Goal: Task Accomplishment & Management: Manage account settings

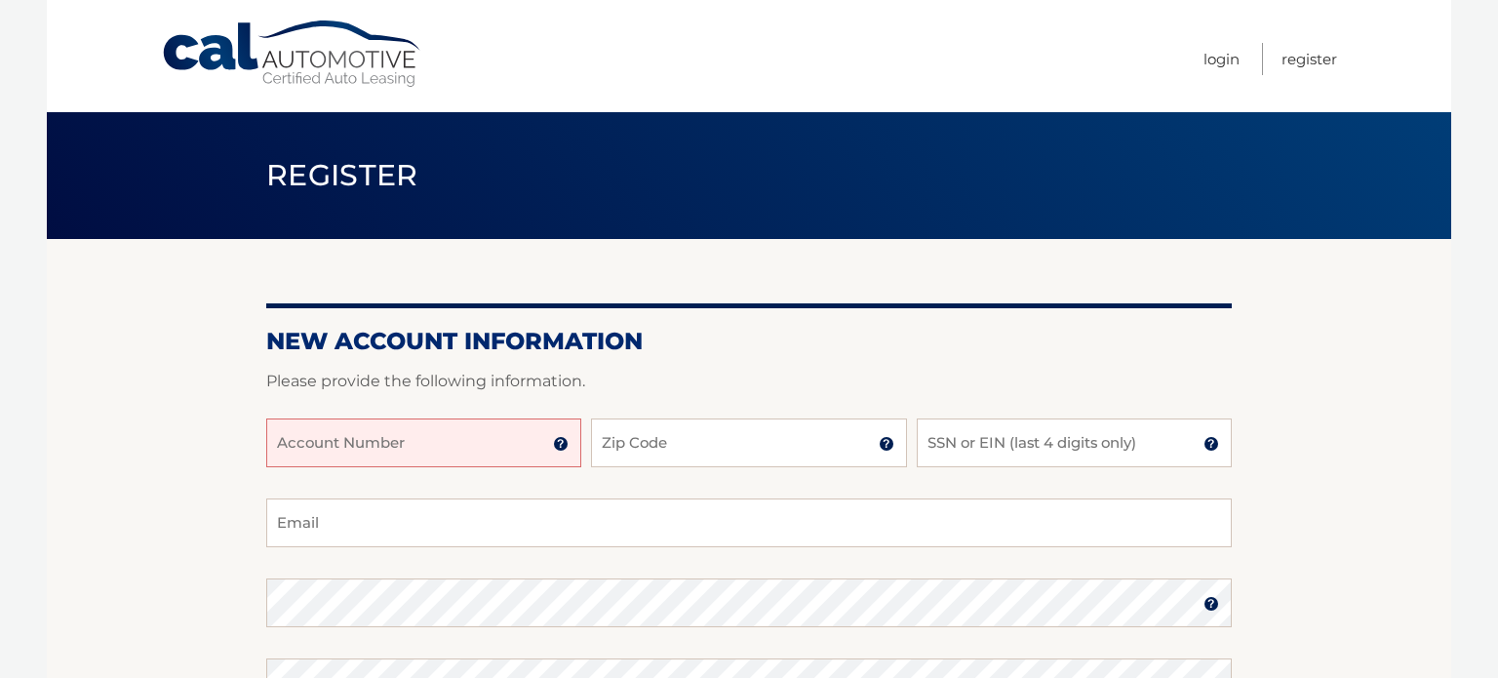
click at [412, 460] on input "Account Number" at bounding box center [423, 442] width 315 height 49
type input "44456006076"
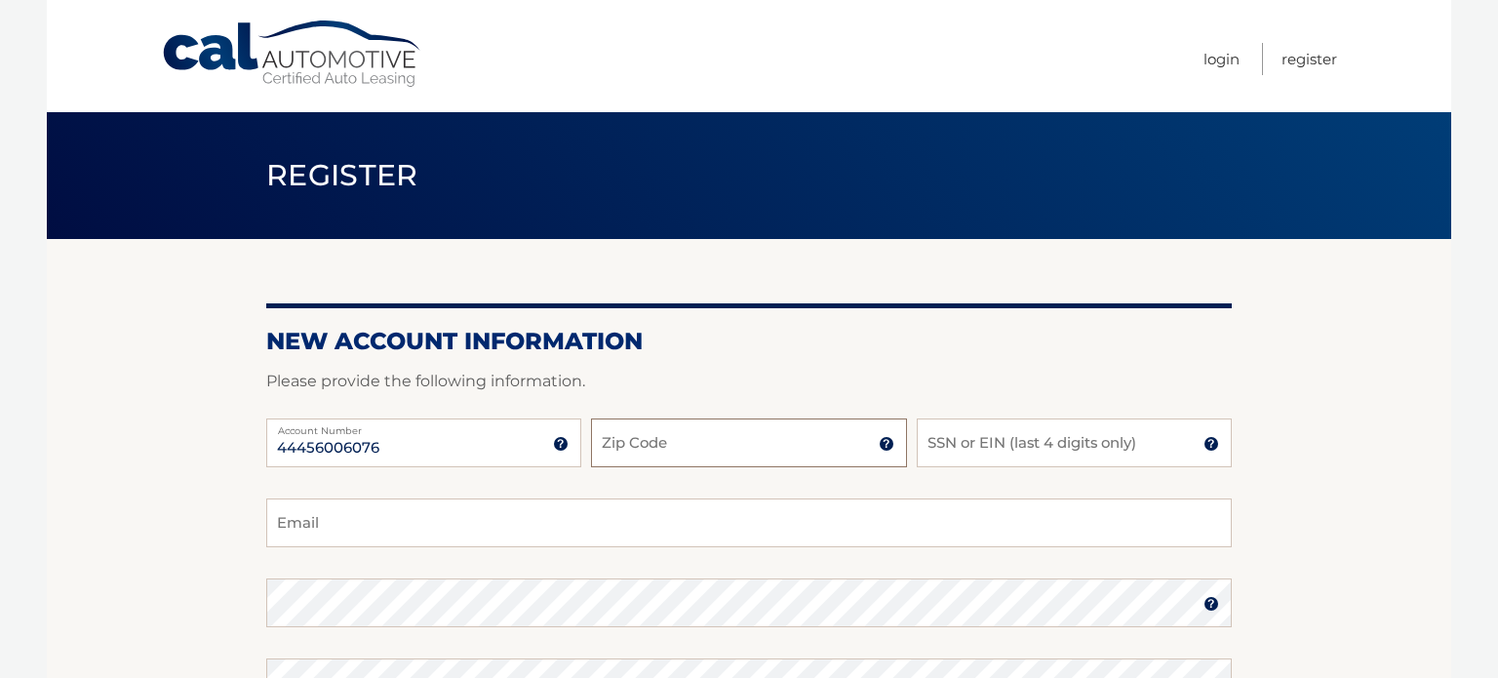
click at [670, 441] on input "Zip Code" at bounding box center [748, 442] width 315 height 49
type input "11021"
type input "8198"
click at [449, 517] on input "Email" at bounding box center [748, 522] width 965 height 49
type input "marlalemonik@gmail.com"
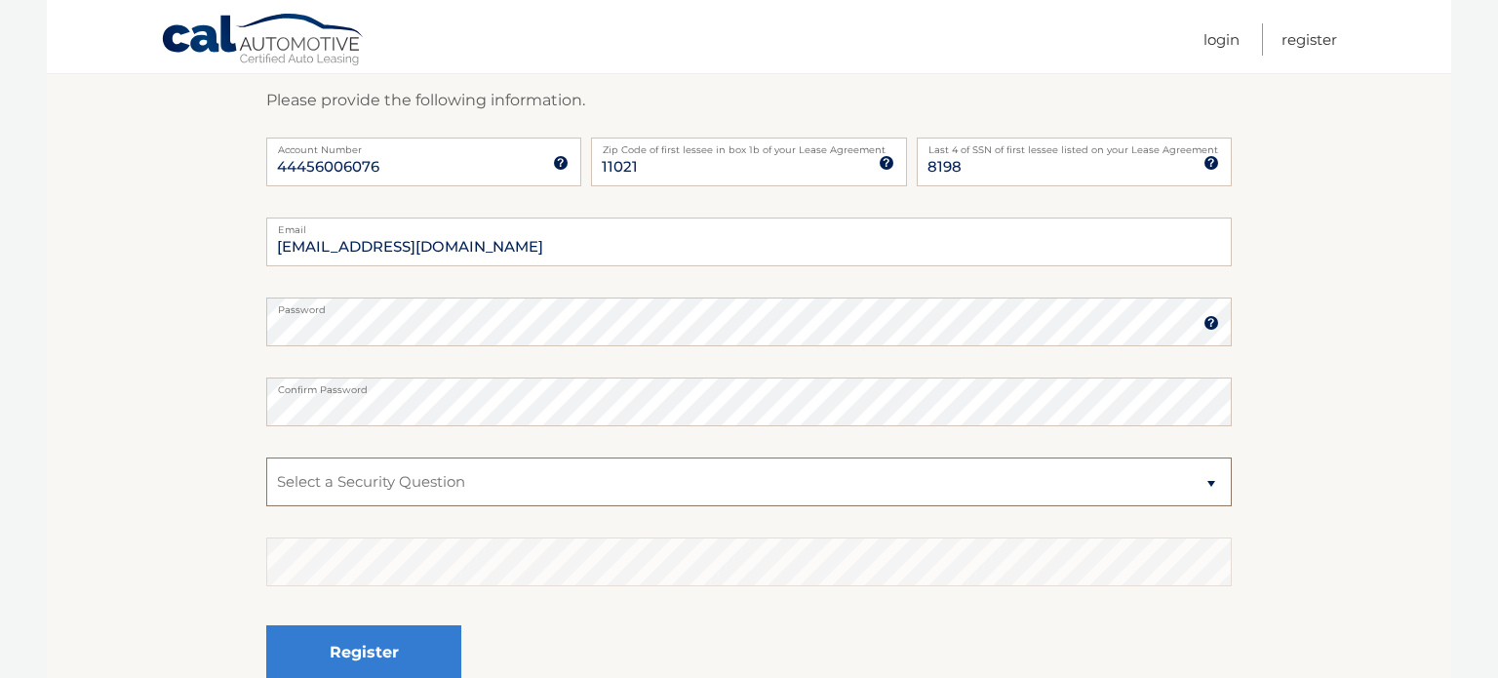
scroll to position [287, 0]
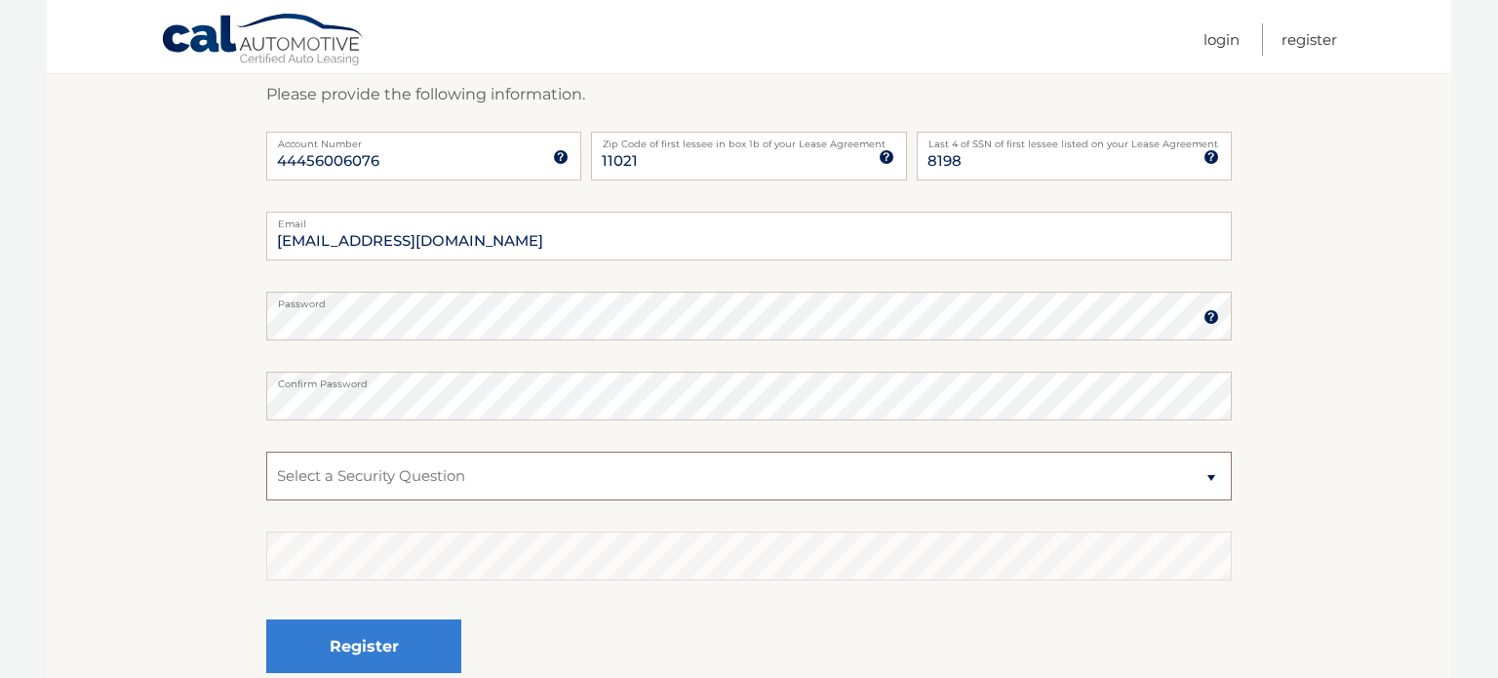
click at [745, 473] on select "Select a Security Question What was the name of your elementary school? What is…" at bounding box center [748, 475] width 965 height 49
select select "5"
click at [266, 451] on select "Select a Security Question What was the name of your elementary school? What is…" at bounding box center [748, 475] width 965 height 49
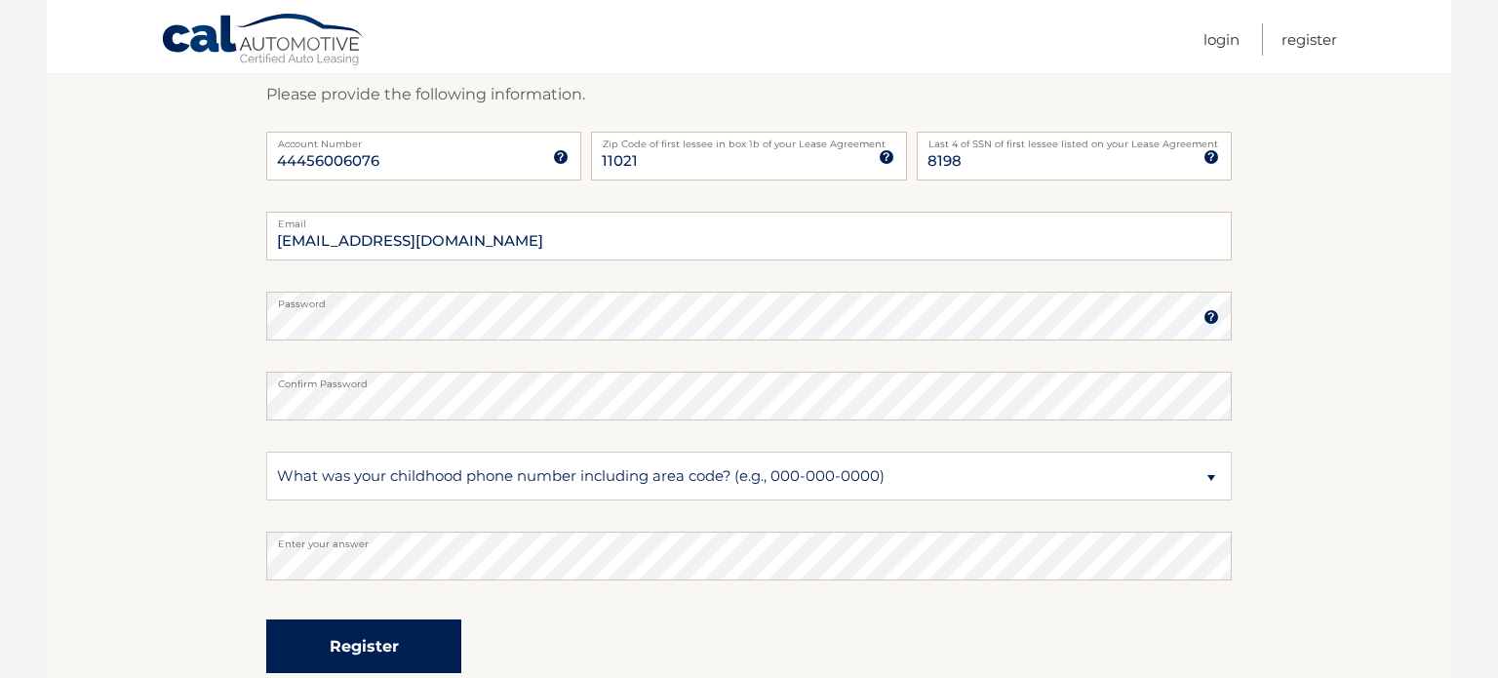
click at [371, 627] on button "Register" at bounding box center [363, 646] width 195 height 54
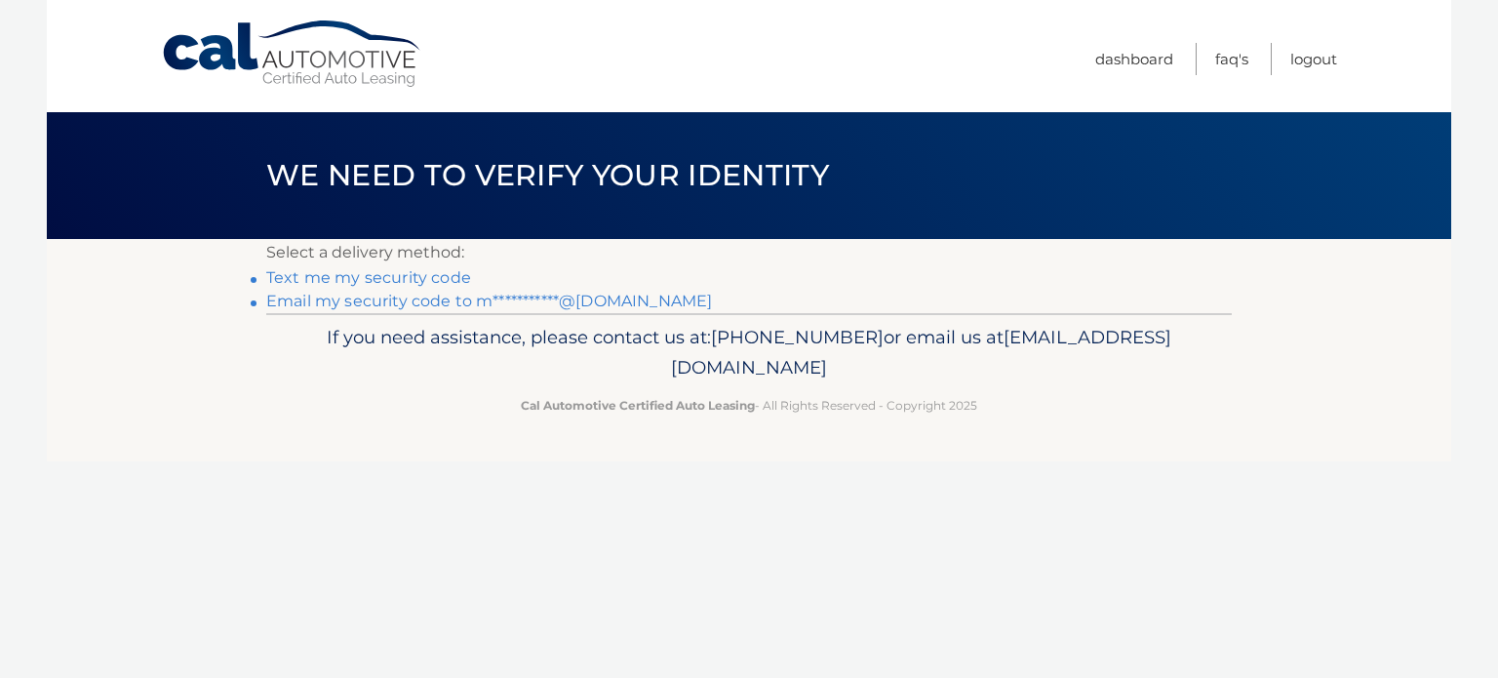
click at [371, 276] on link "Text me my security code" at bounding box center [368, 277] width 205 height 19
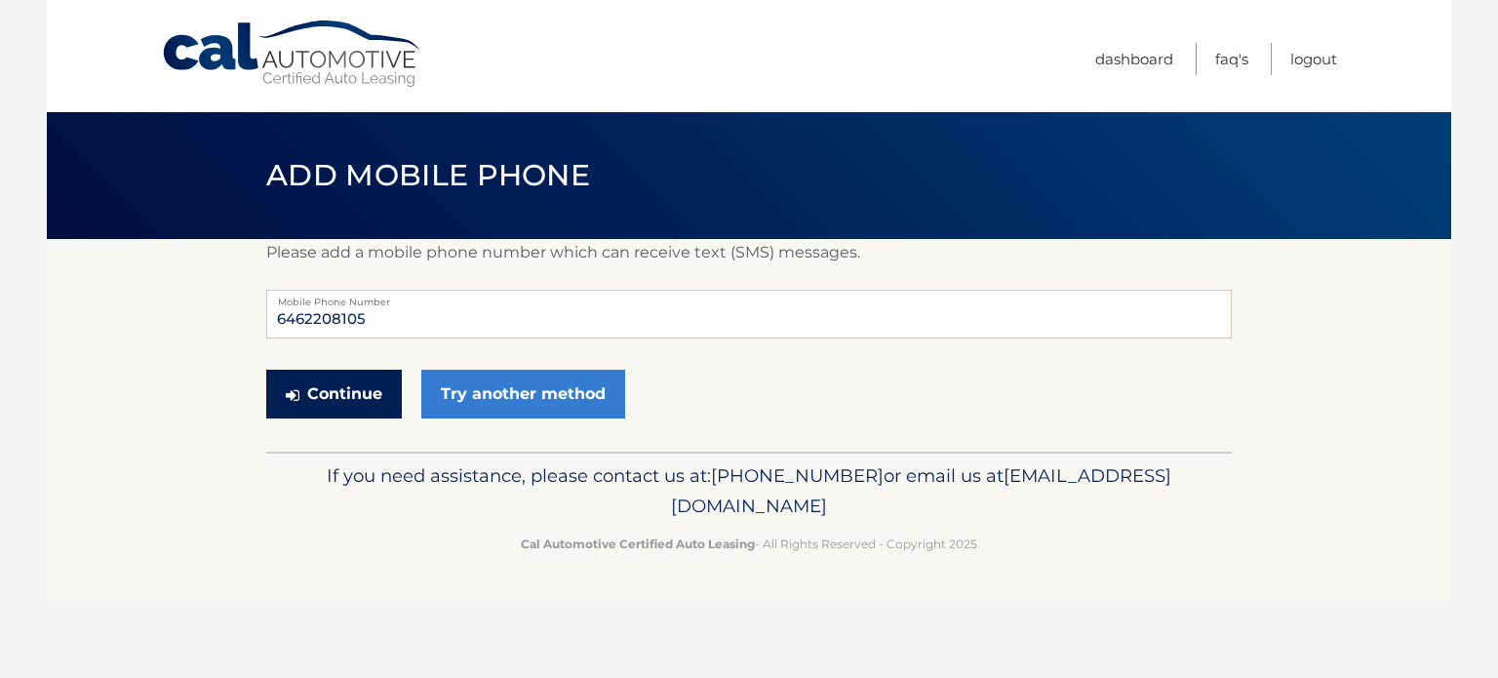
click at [332, 402] on button "Continue" at bounding box center [334, 394] width 136 height 49
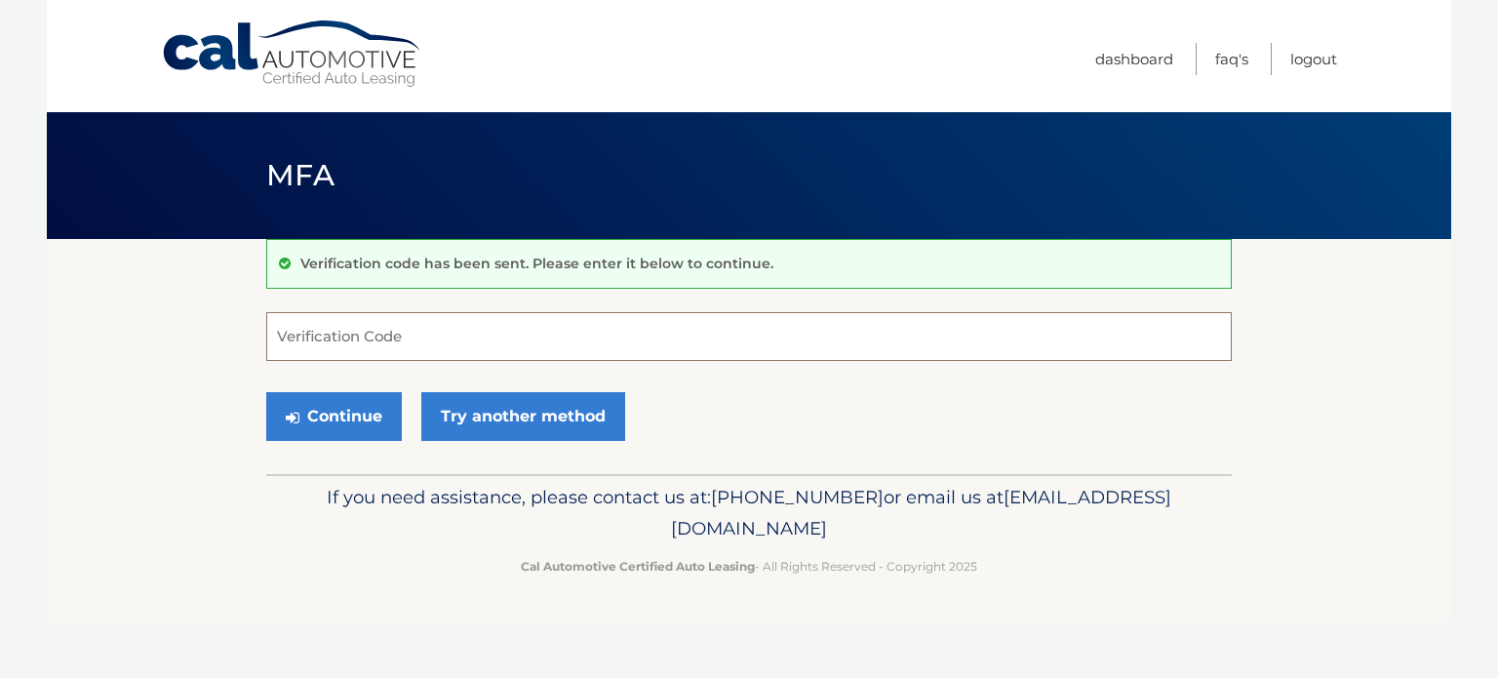
click at [699, 328] on input "Verification Code" at bounding box center [748, 336] width 965 height 49
paste input "135179"
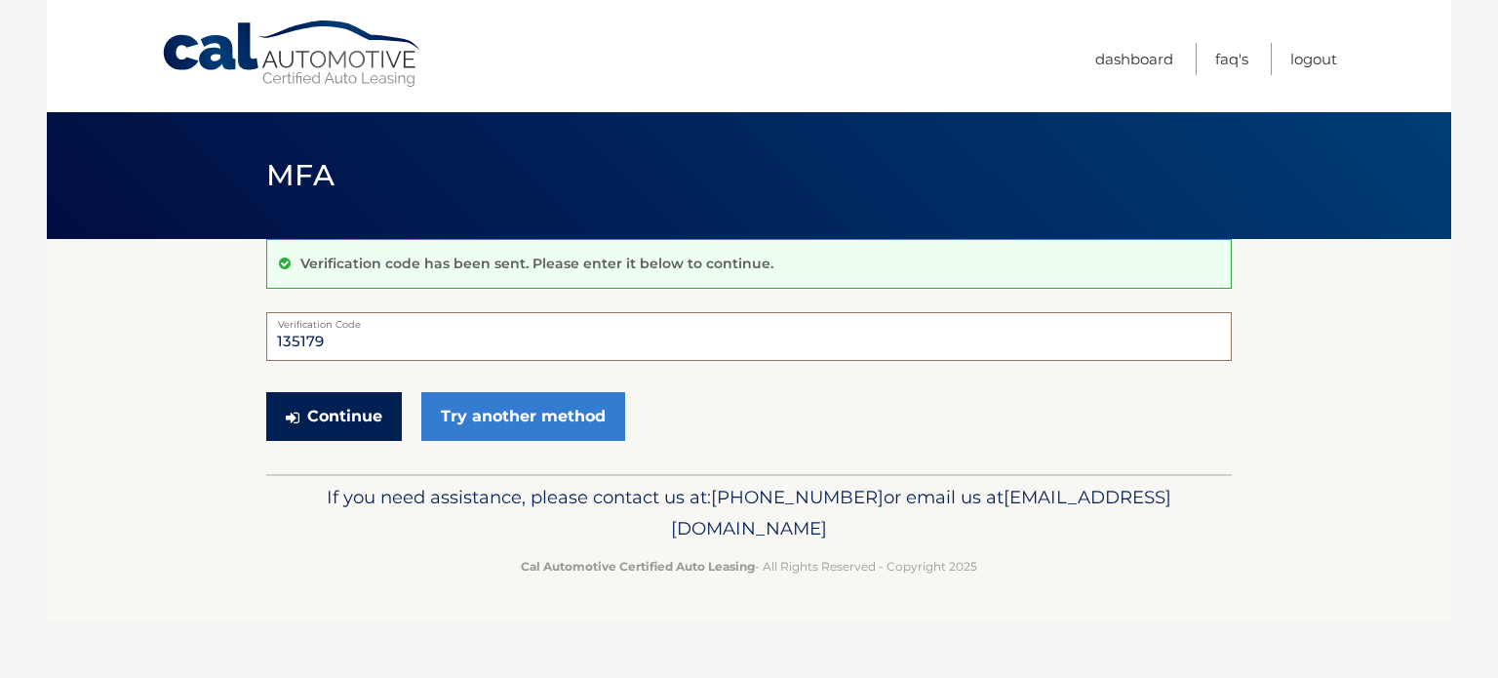
type input "135179"
click at [345, 419] on button "Continue" at bounding box center [334, 416] width 136 height 49
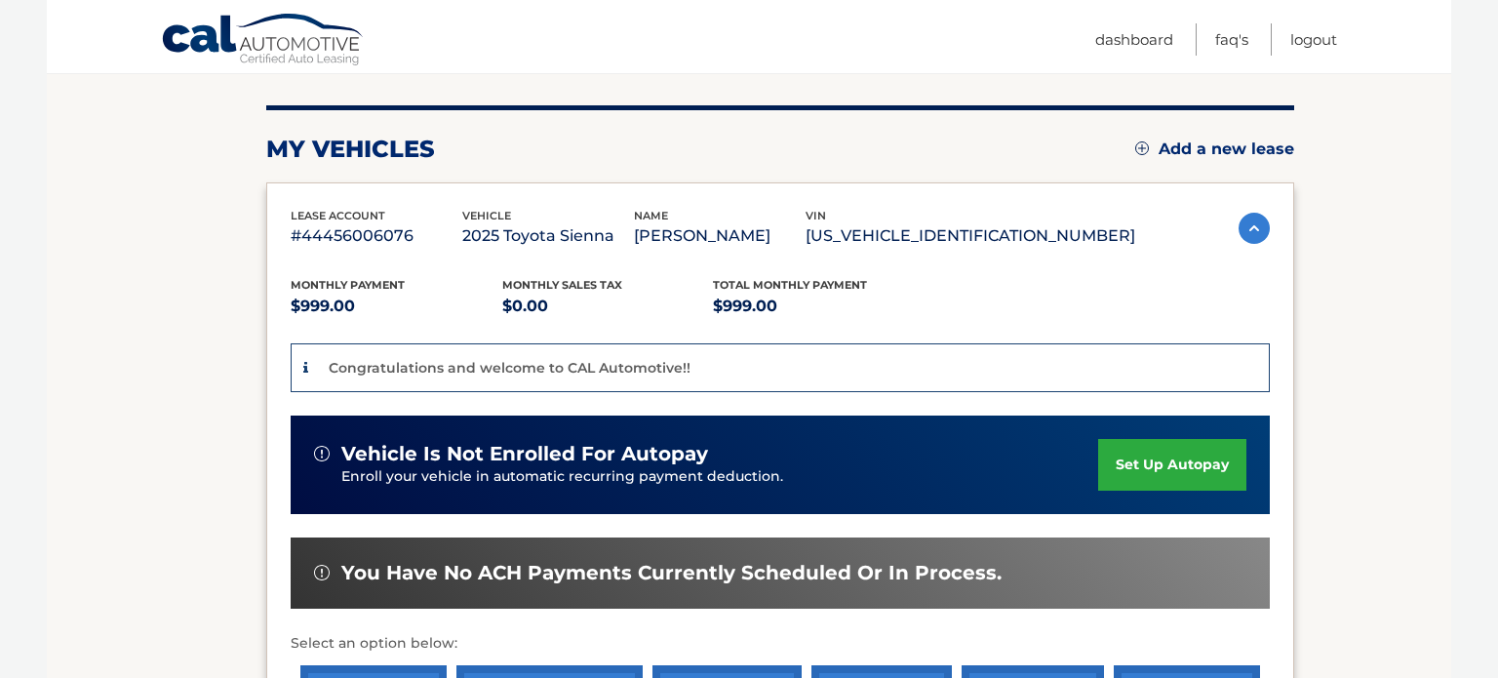
scroll to position [225, 0]
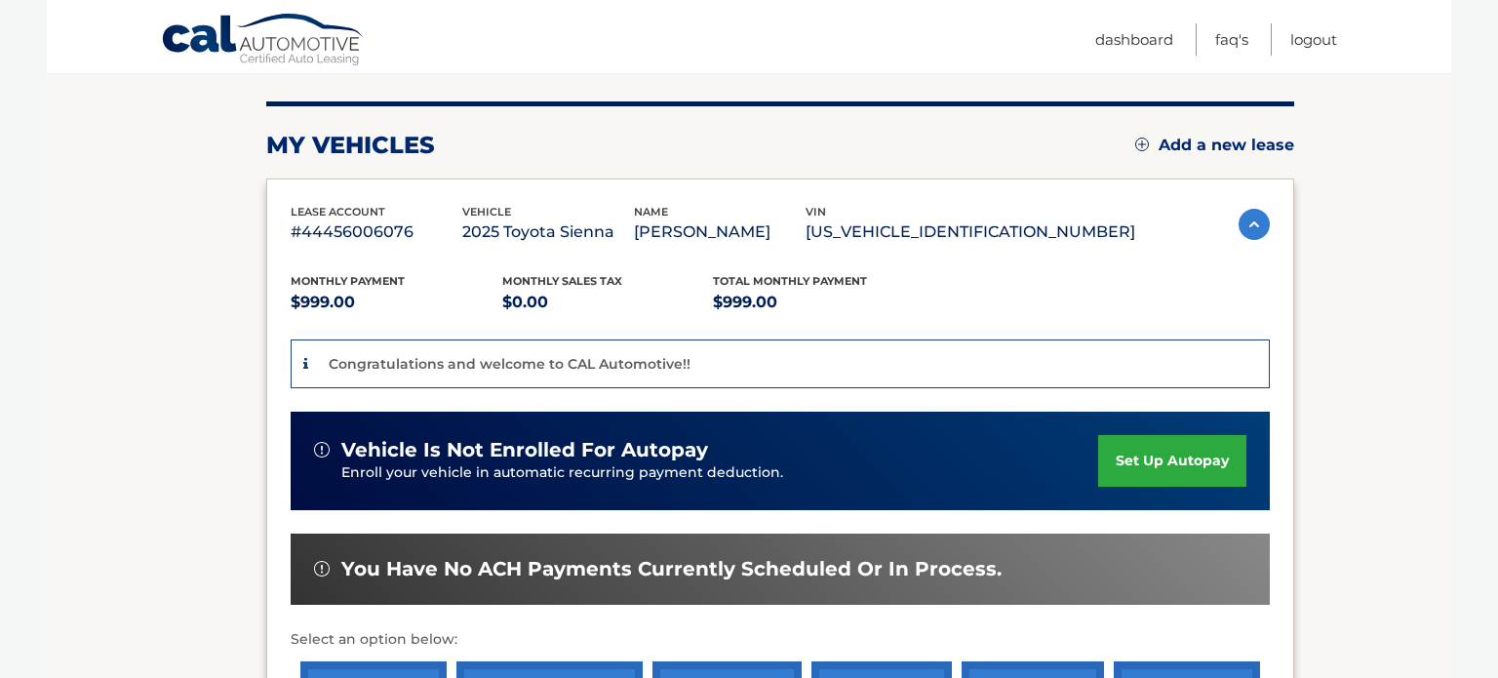
click at [1138, 458] on link "set up autopay" at bounding box center [1172, 461] width 148 height 52
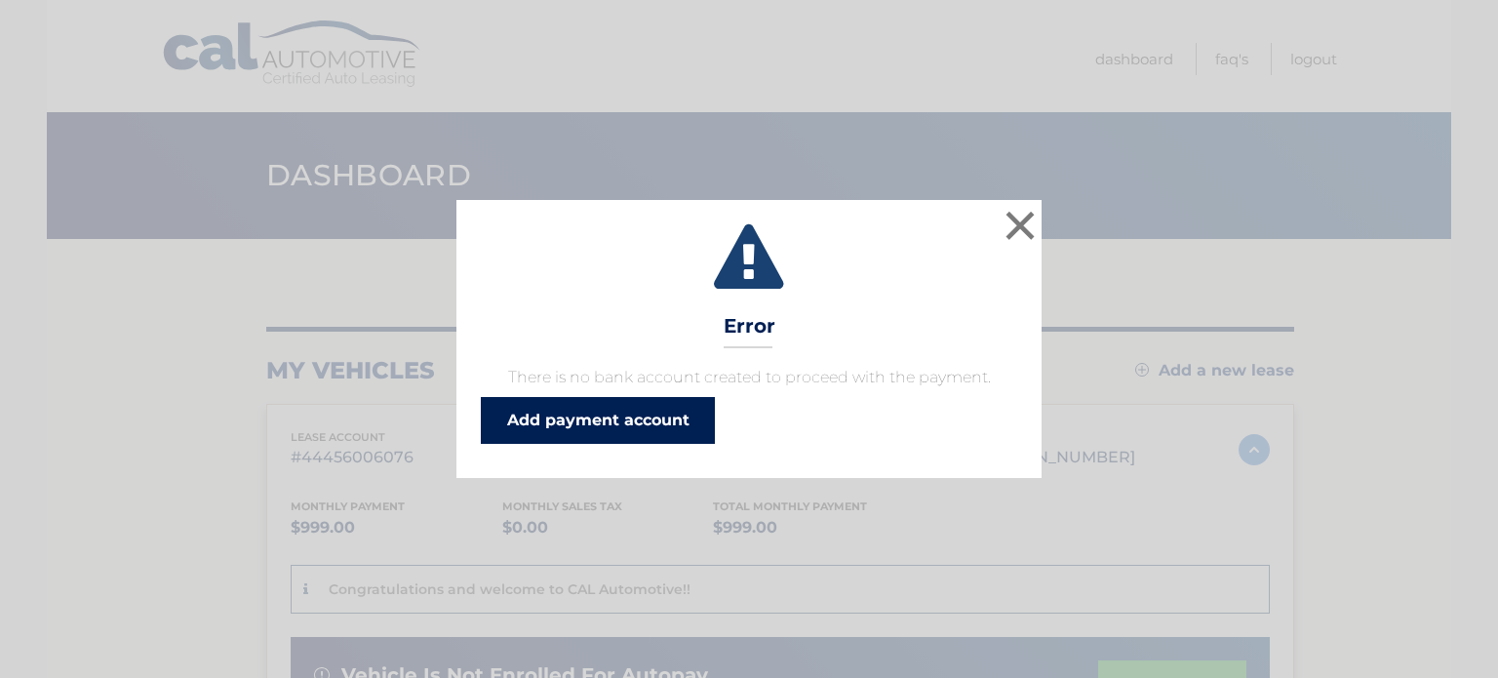
click at [617, 421] on link "Add payment account" at bounding box center [598, 420] width 234 height 47
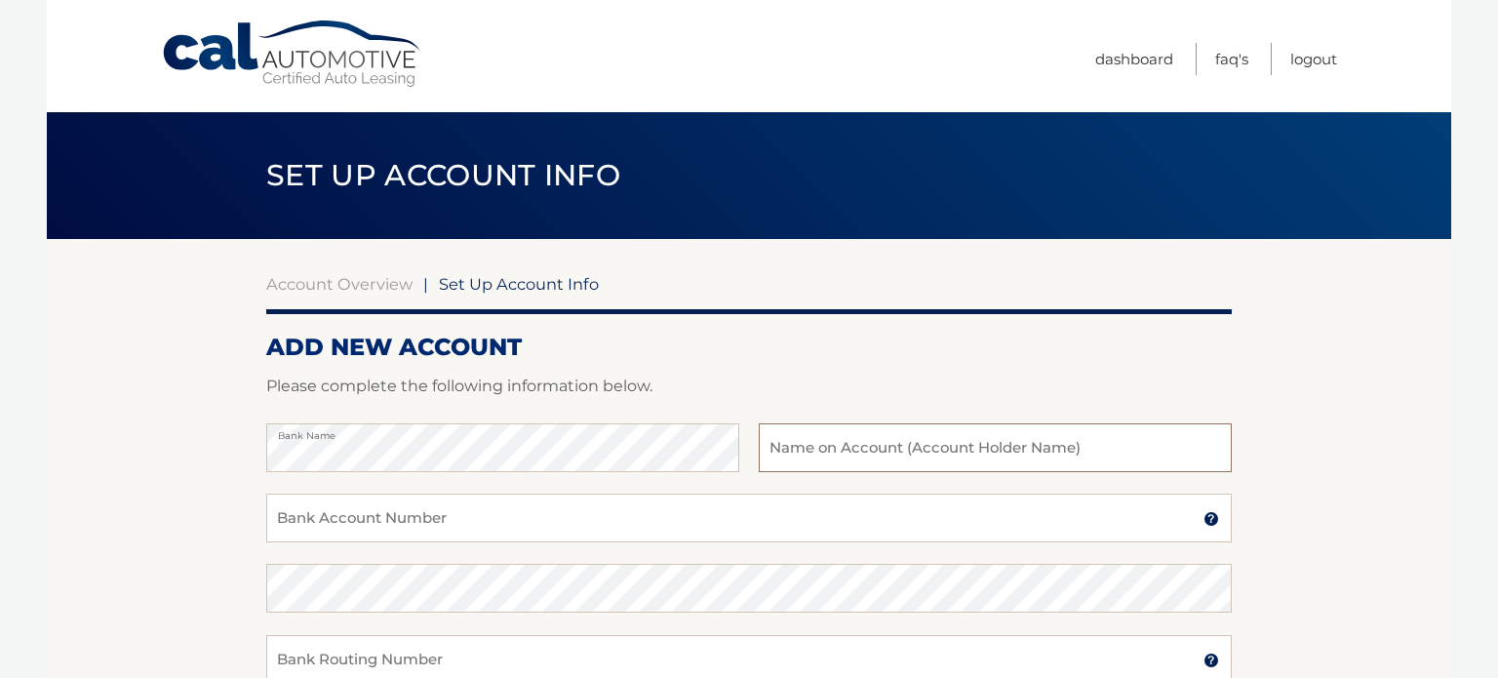
click at [895, 461] on input "text" at bounding box center [995, 447] width 473 height 49
type input "Marla Lemonik"
click at [554, 521] on input "Bank Account Number" at bounding box center [748, 517] width 965 height 49
type input "9930857212"
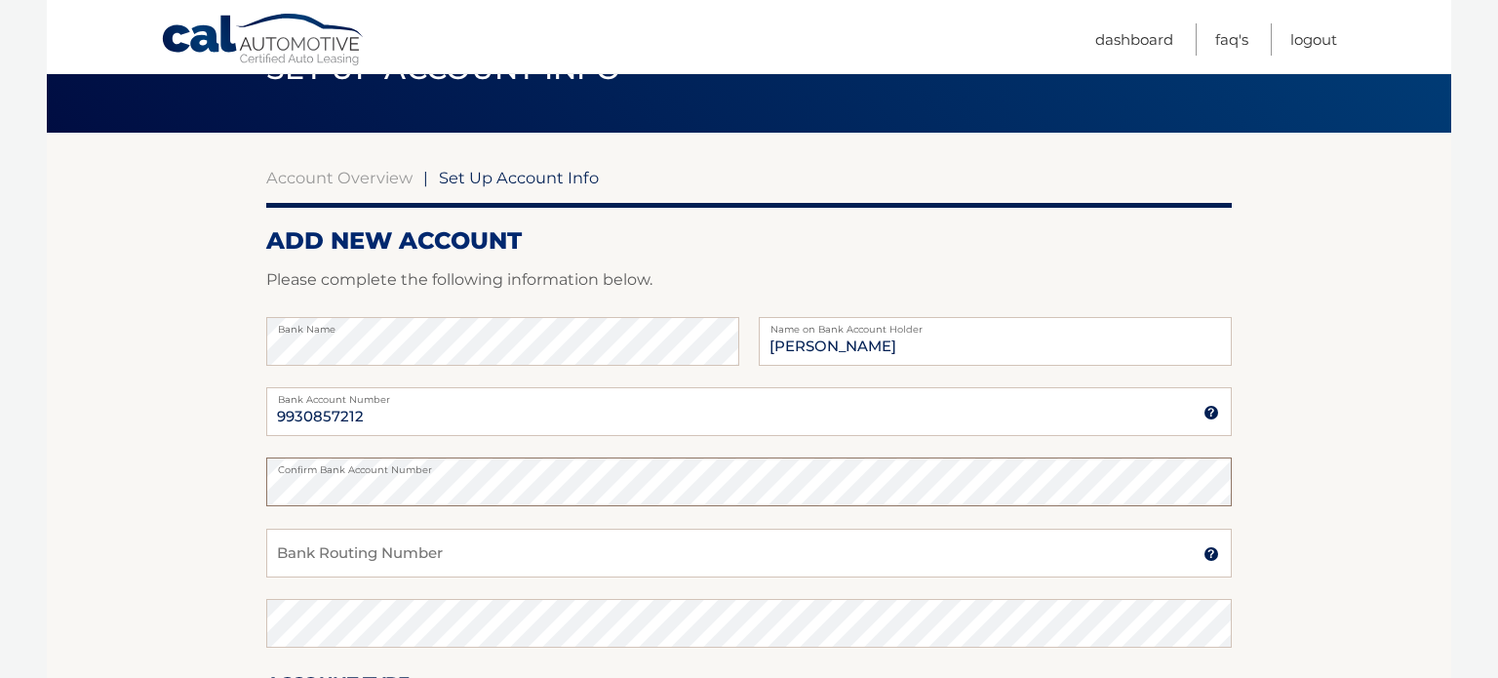
scroll to position [112, 0]
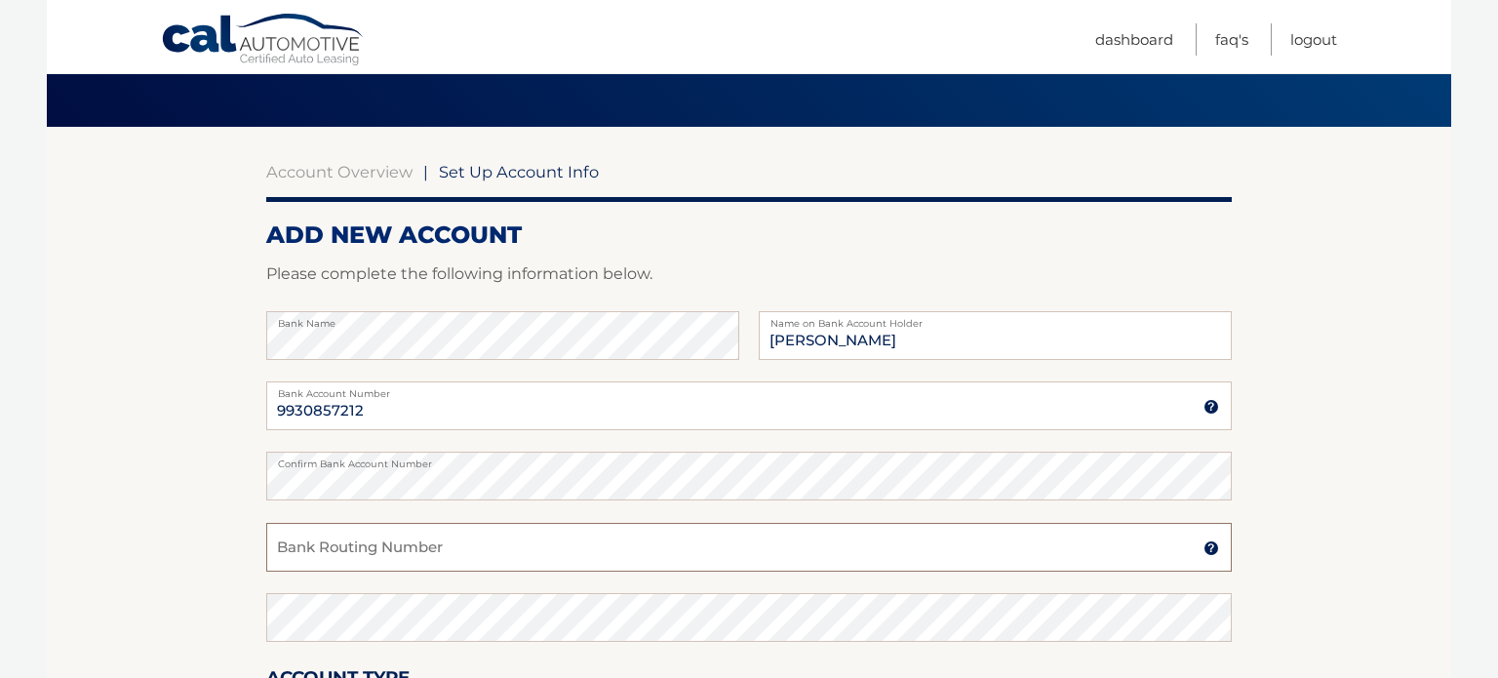
click at [388, 543] on input "Bank Routing Number" at bounding box center [748, 547] width 965 height 49
type input "021000089"
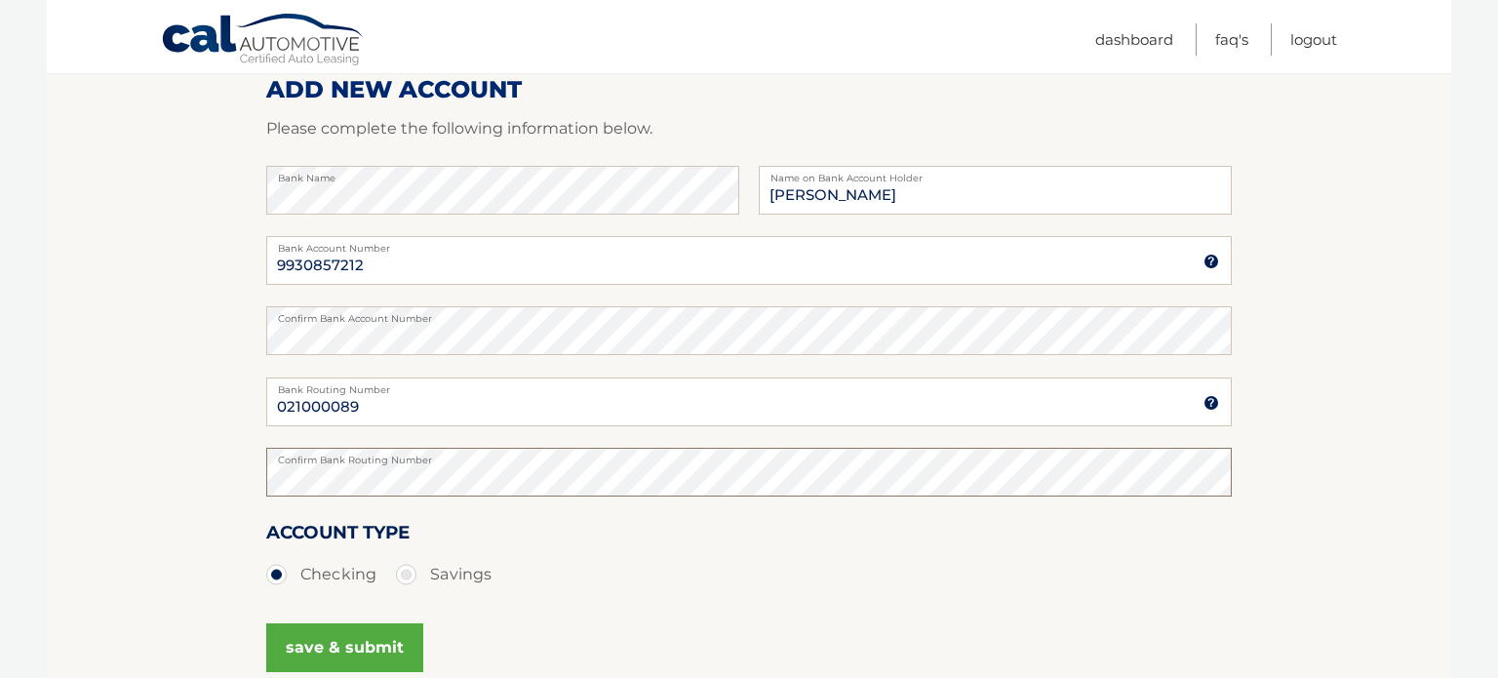
scroll to position [260, 0]
click at [340, 638] on button "save & submit" at bounding box center [344, 644] width 157 height 49
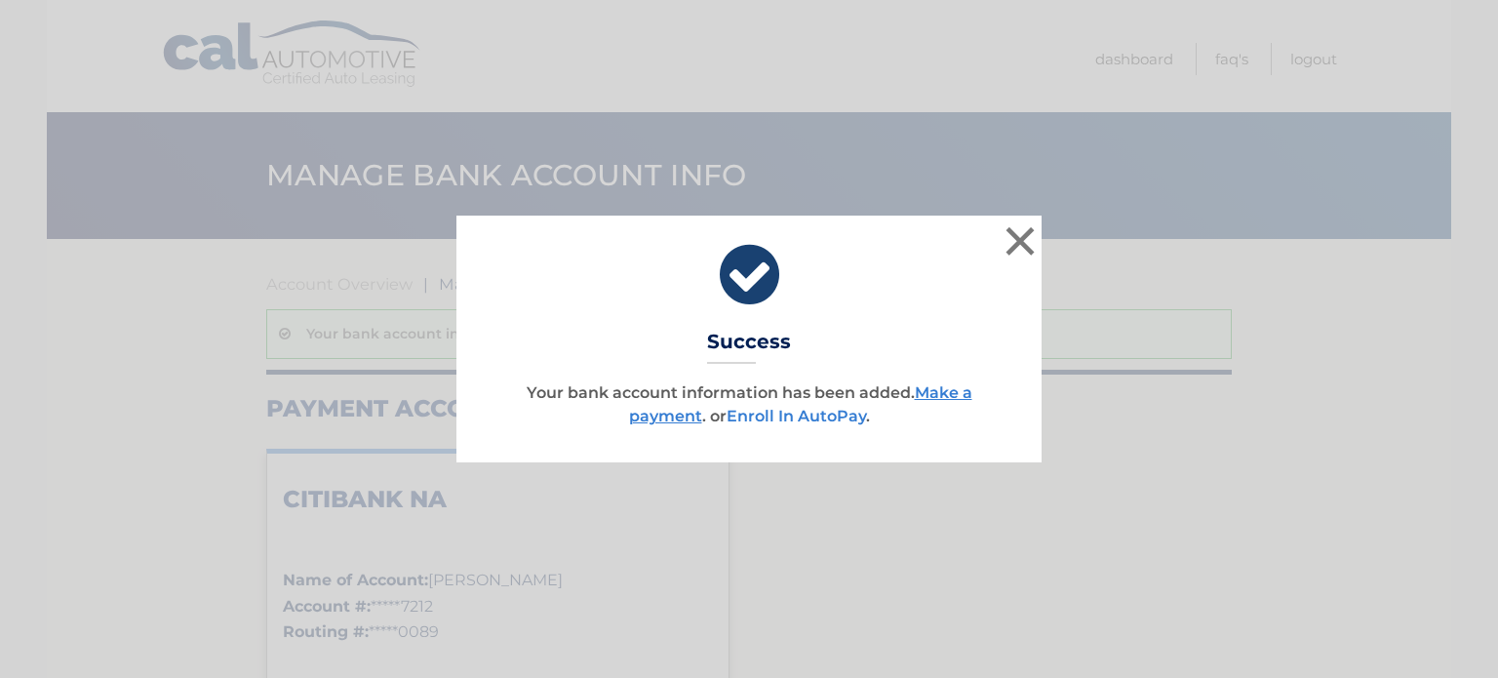
click at [842, 411] on link "Enroll In AutoPay" at bounding box center [795, 416] width 139 height 19
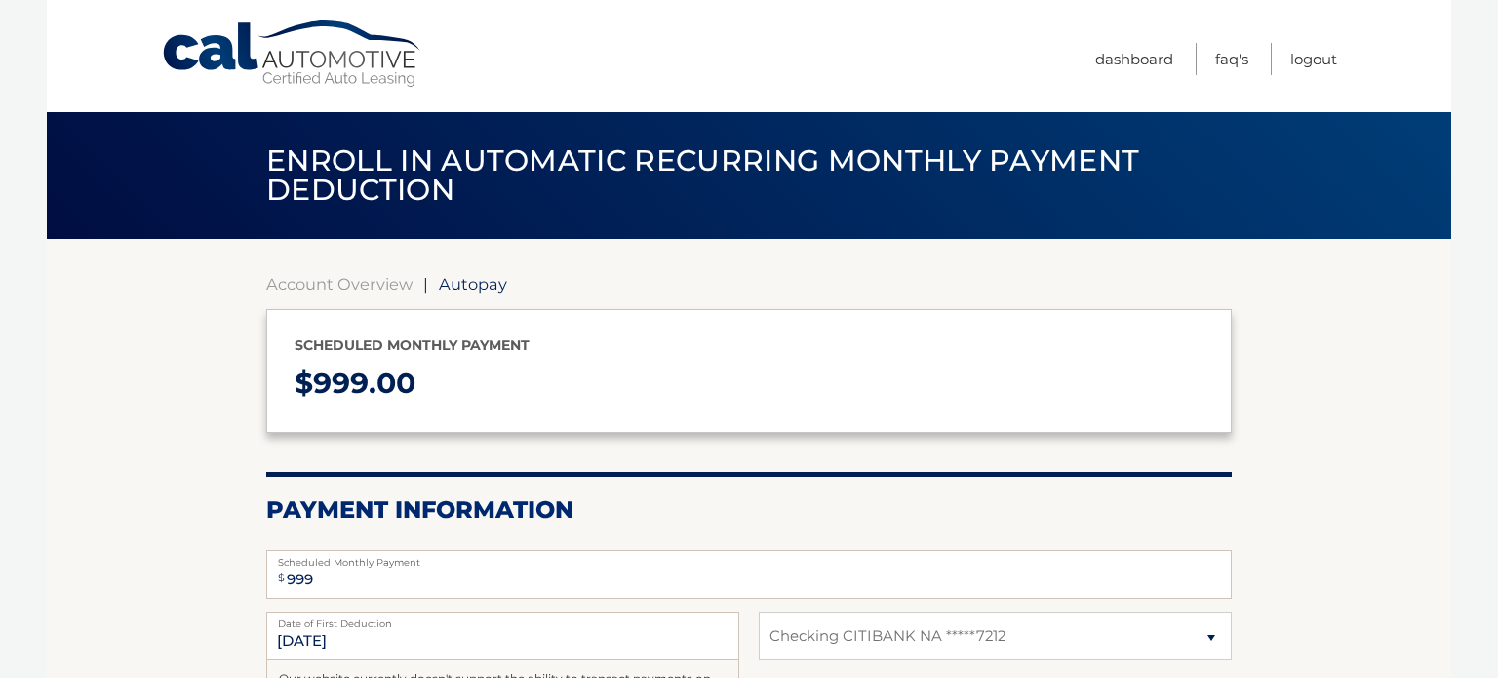
select select "ZDBhMDQ2YWUtMWJkOS00MWYyLTg4ZTUtYWI4OGNmMzgwMDM4"
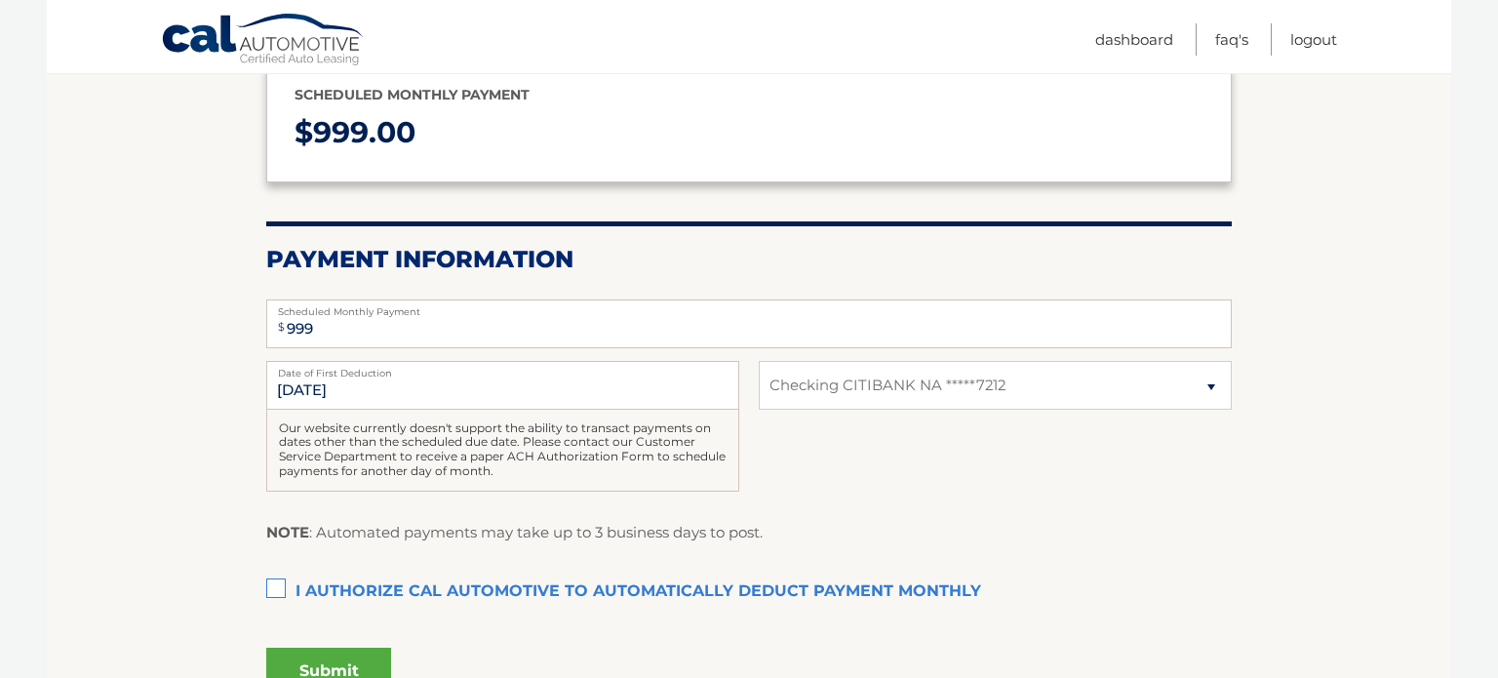
scroll to position [253, 0]
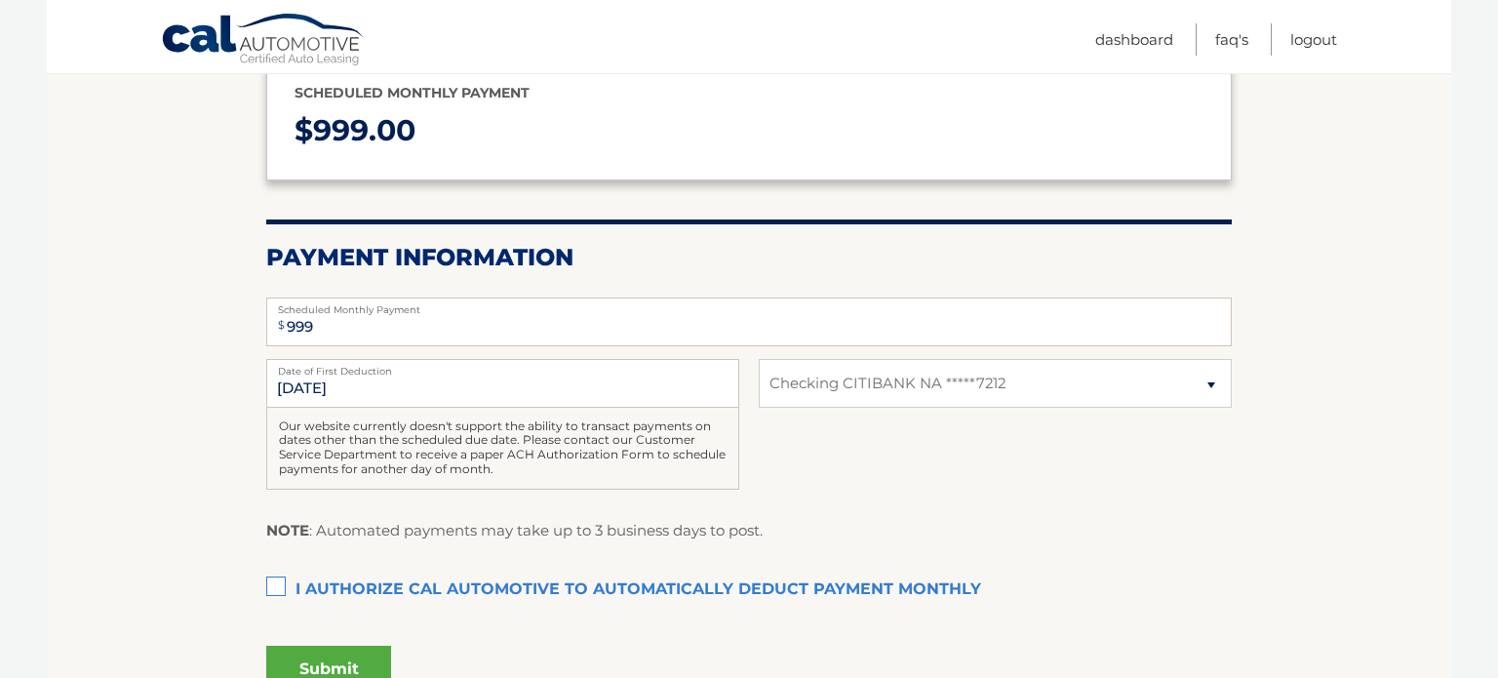
click at [626, 588] on label "I authorize cal automotive to automatically deduct payment monthly This checkbo…" at bounding box center [748, 589] width 965 height 39
click at [0, 0] on input "I authorize cal automotive to automatically deduct payment monthly This checkbo…" at bounding box center [0, 0] width 0 height 0
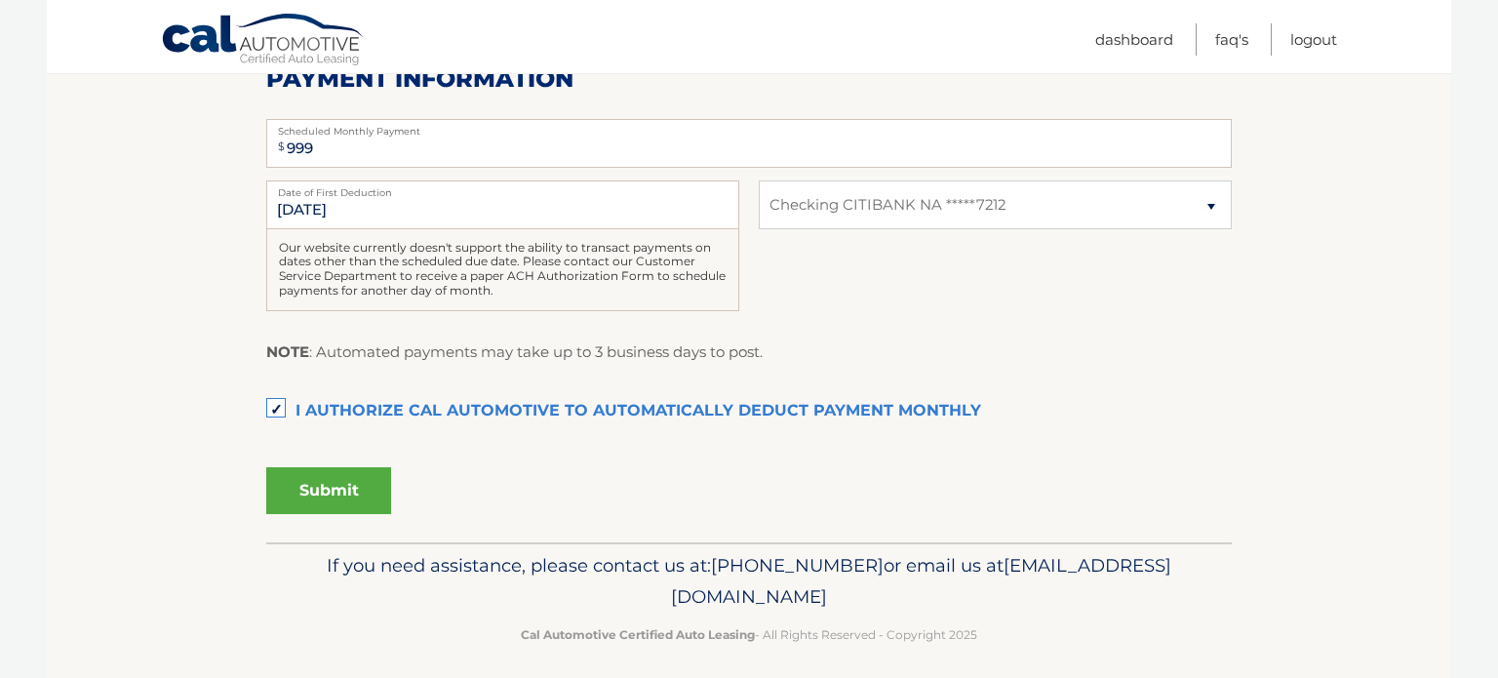
scroll to position [441, 0]
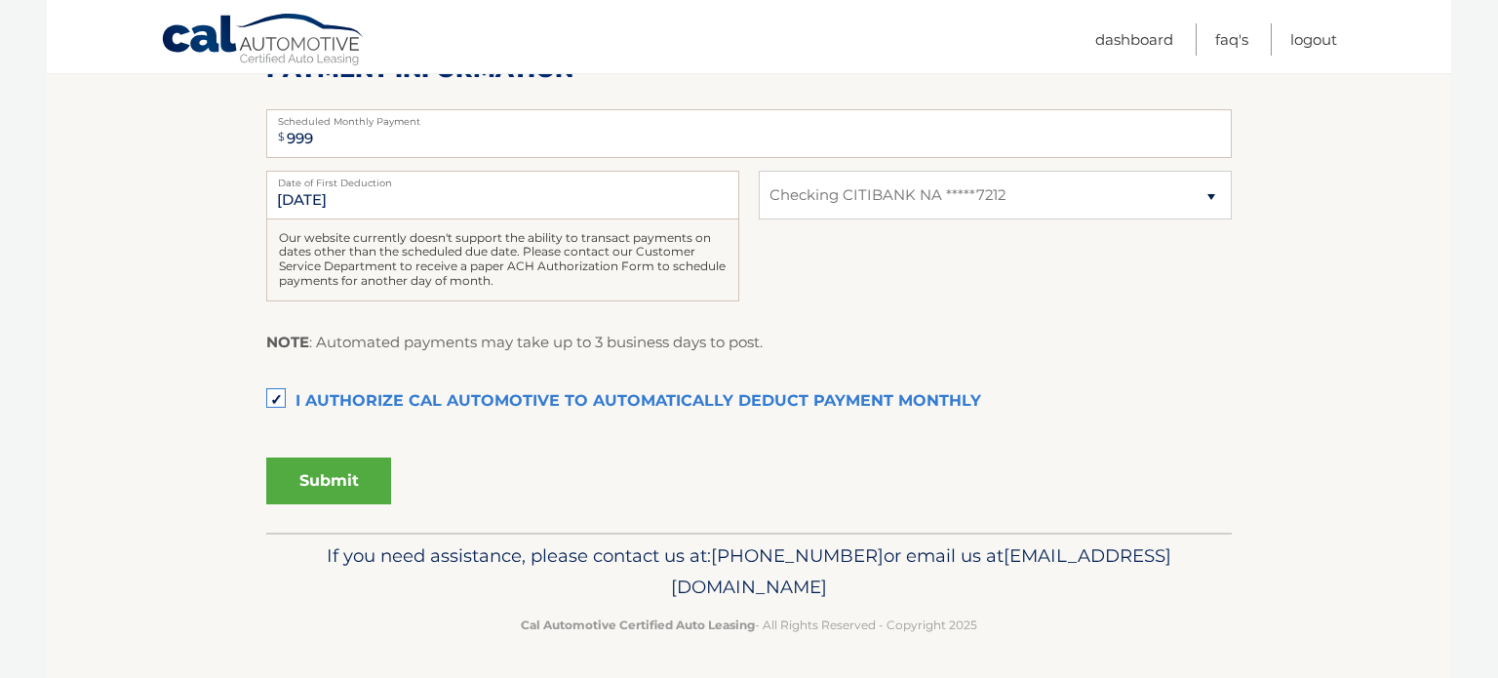
click at [350, 464] on button "Submit" at bounding box center [328, 480] width 125 height 47
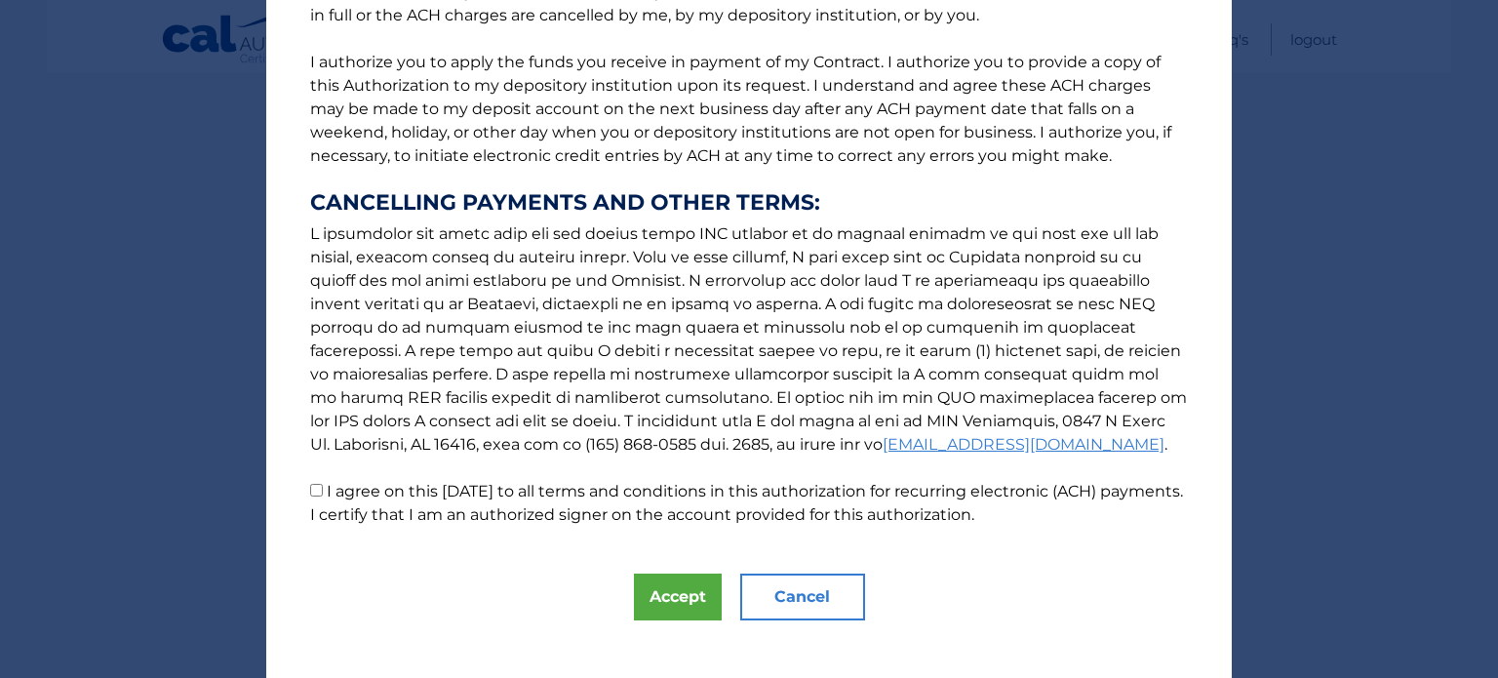
scroll to position [243, 0]
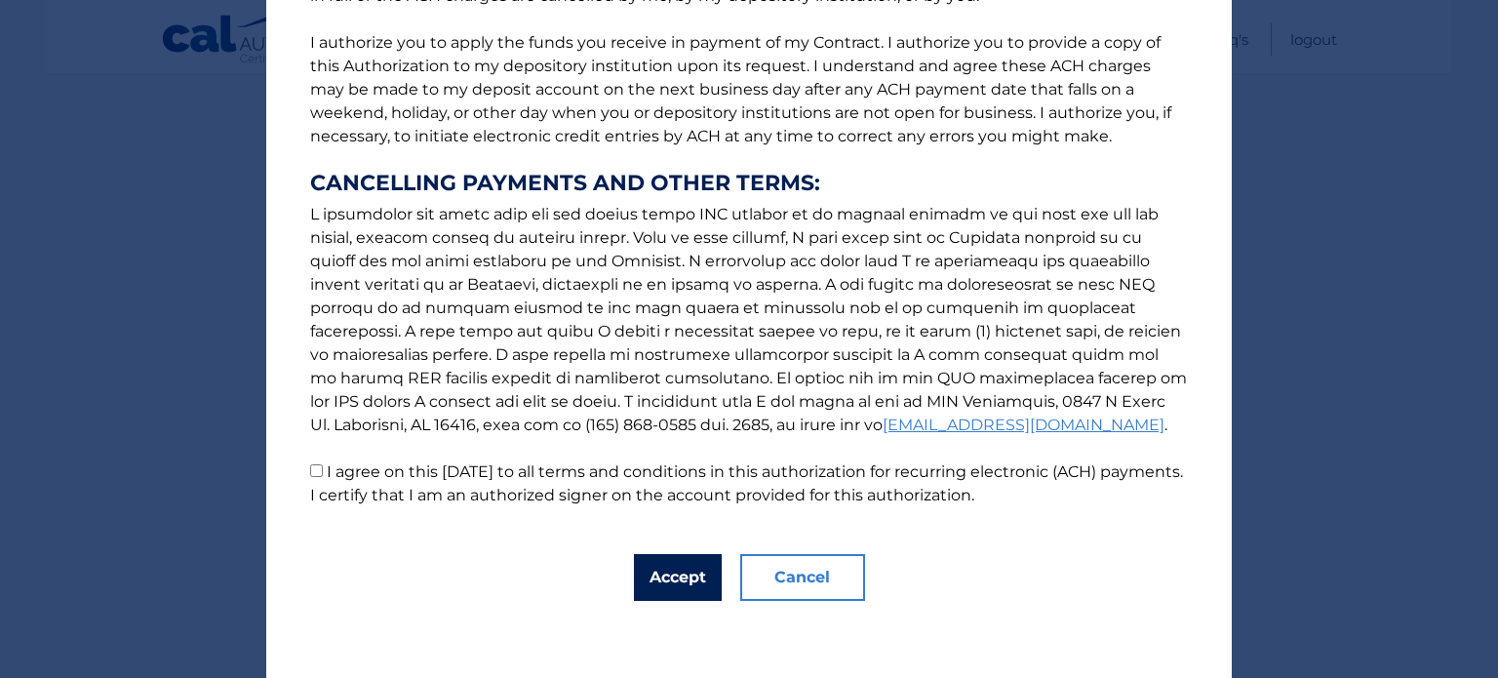
click at [669, 591] on button "Accept" at bounding box center [678, 577] width 88 height 47
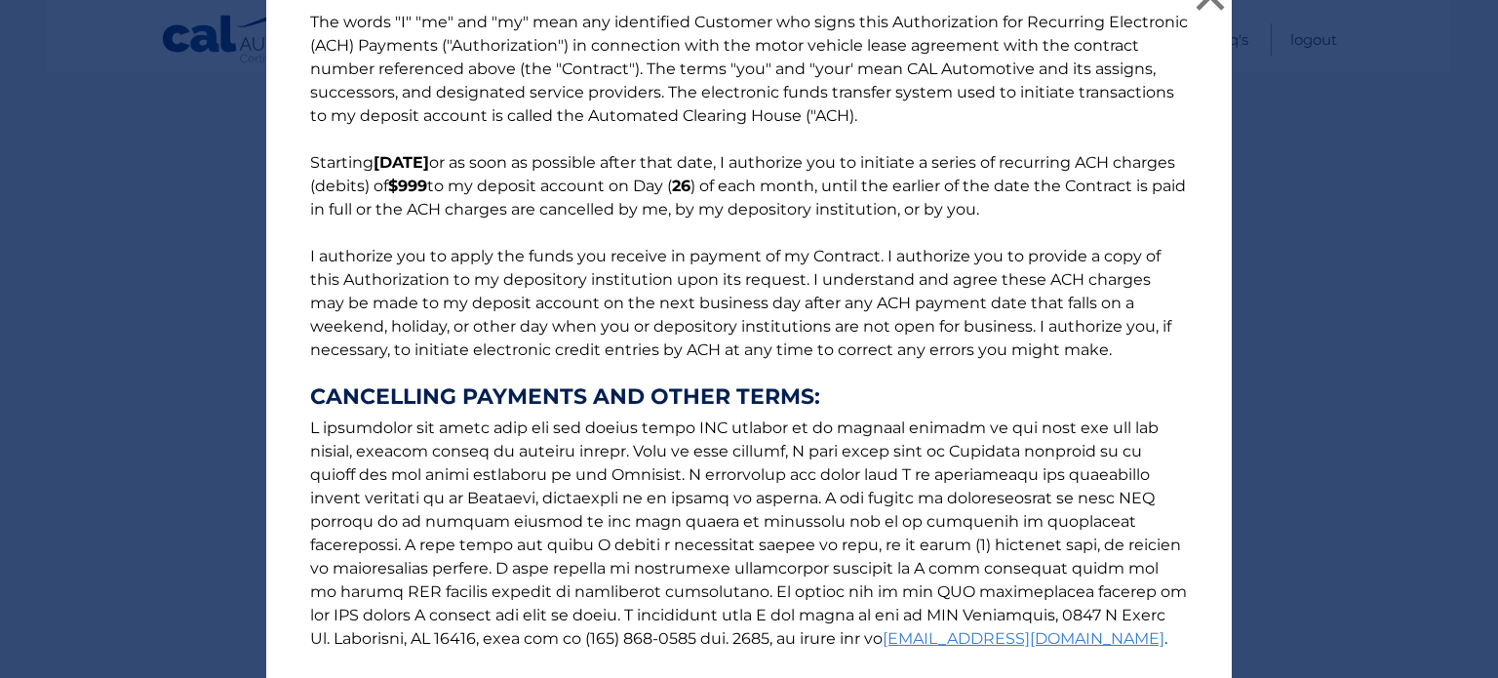
scroll to position [289, 0]
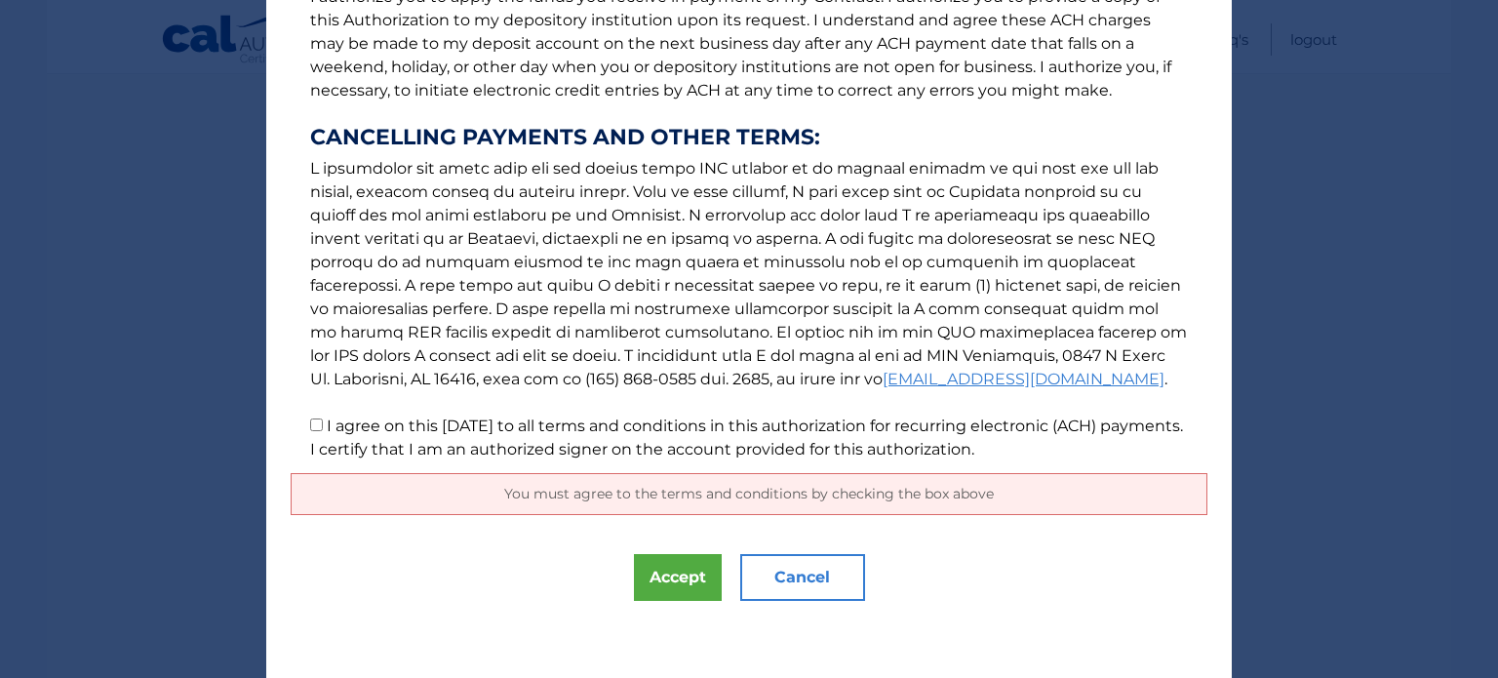
click at [322, 424] on p "The words "I" "me" and "my" mean any identified Customer who signs this Authori…" at bounding box center [749, 106] width 917 height 710
click at [313, 427] on input "I agree on this [DATE] to all terms and conditions in this authorization for re…" at bounding box center [316, 424] width 13 height 13
checkbox input "true"
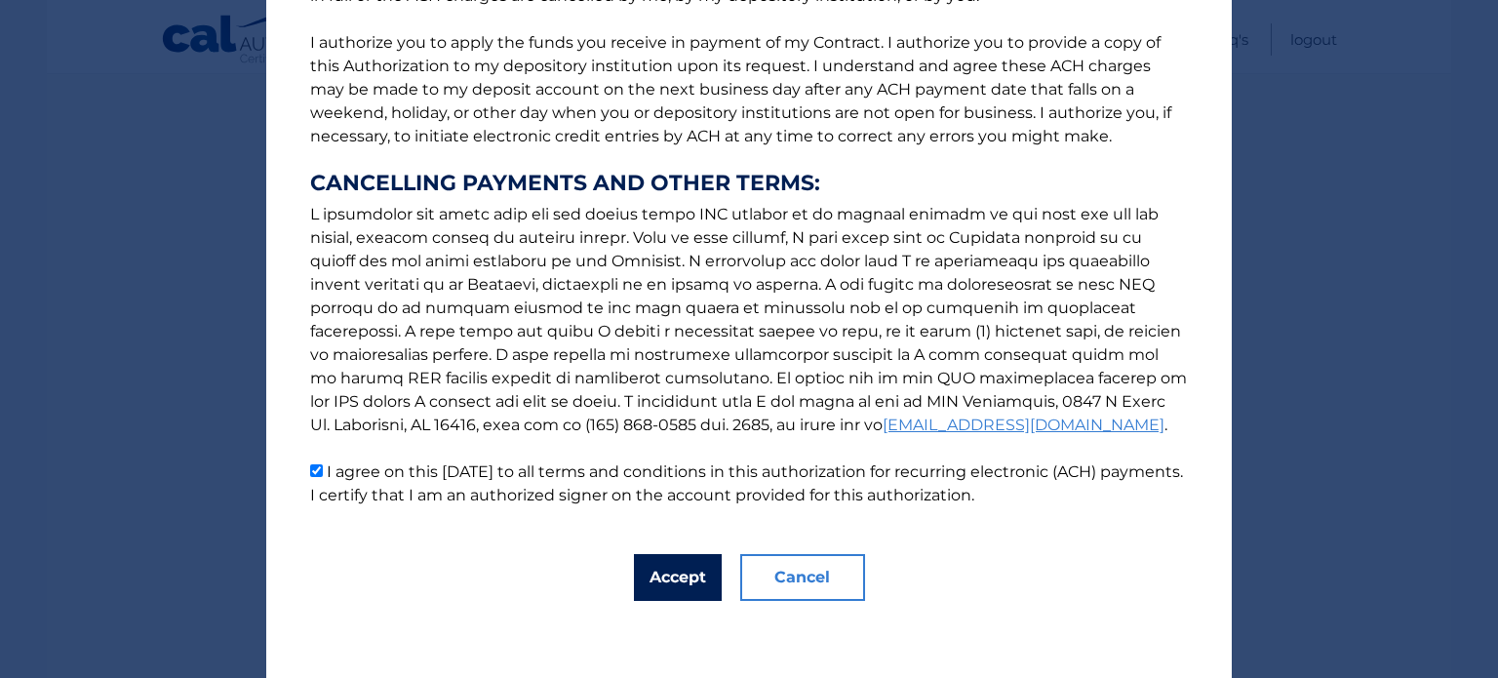
click at [665, 573] on button "Accept" at bounding box center [678, 577] width 88 height 47
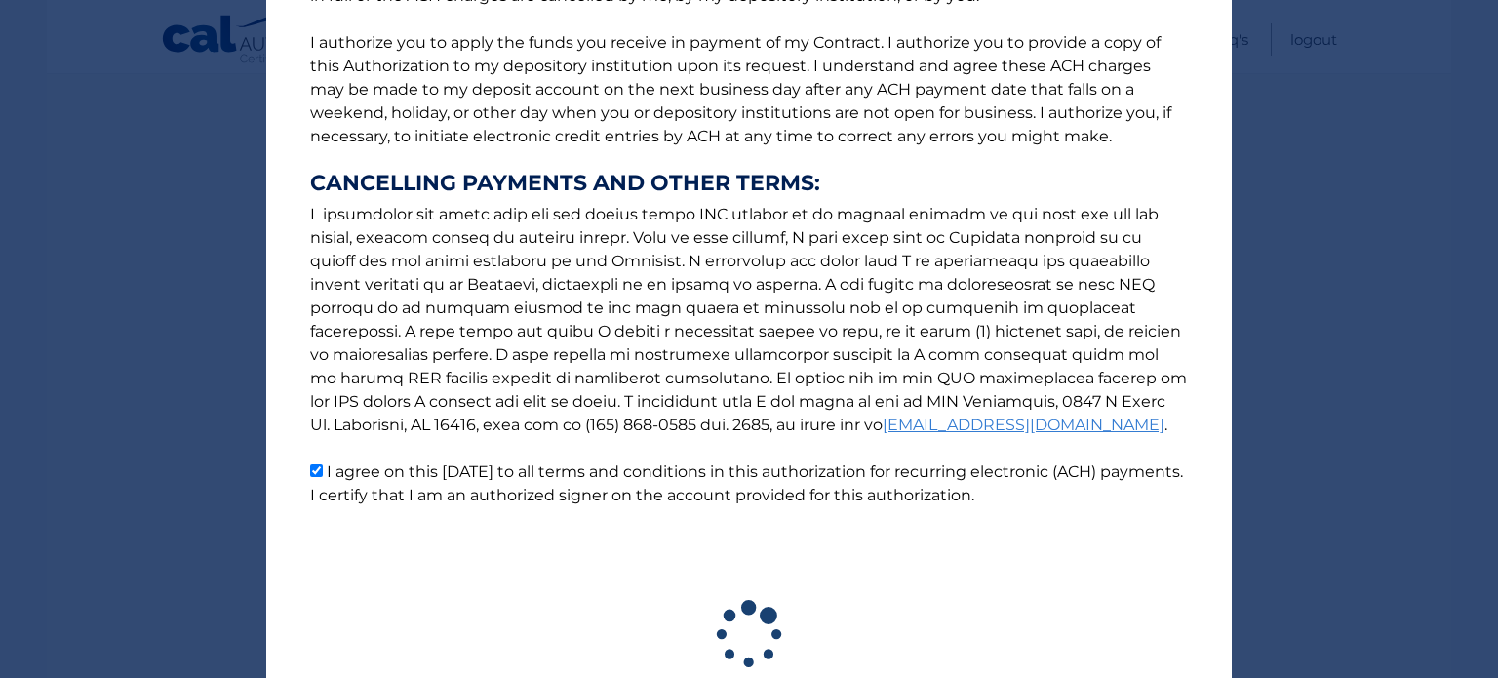
scroll to position [386, 0]
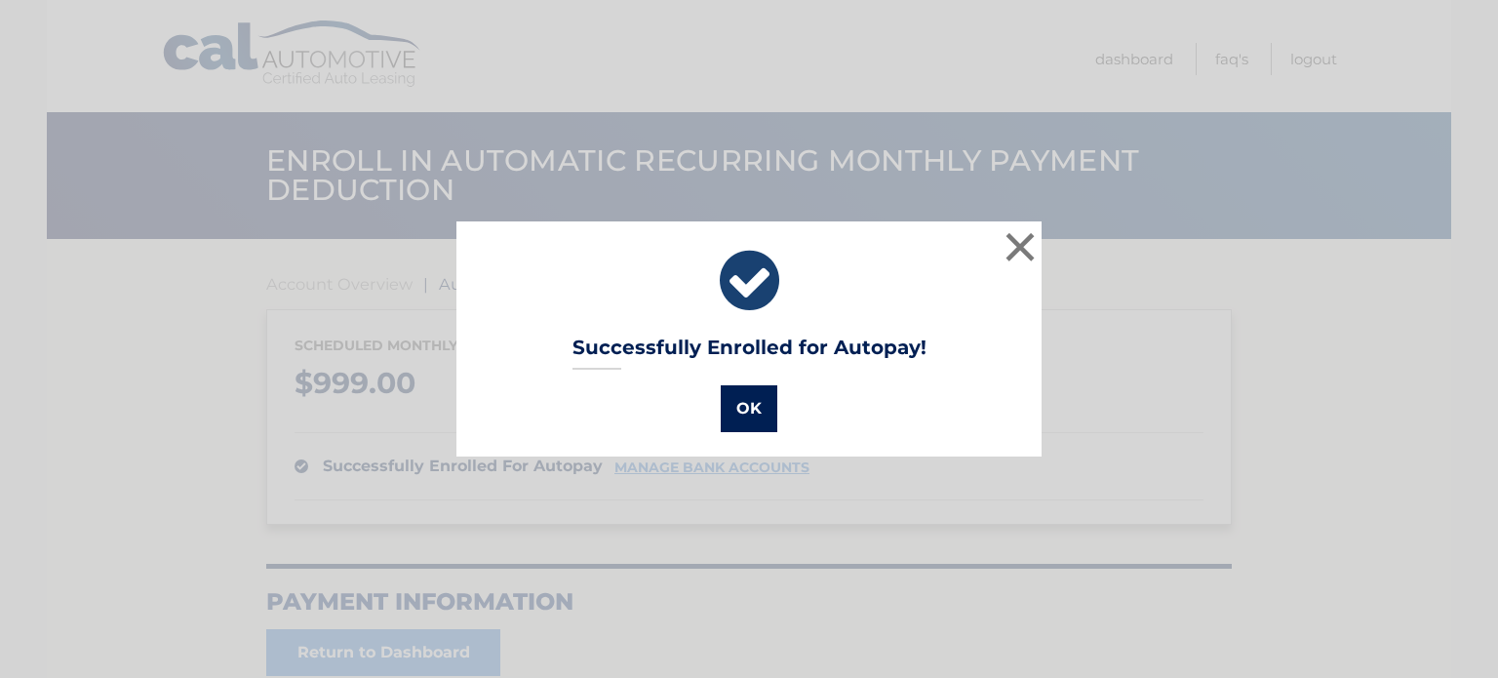
click at [754, 413] on button "OK" at bounding box center [749, 408] width 57 height 47
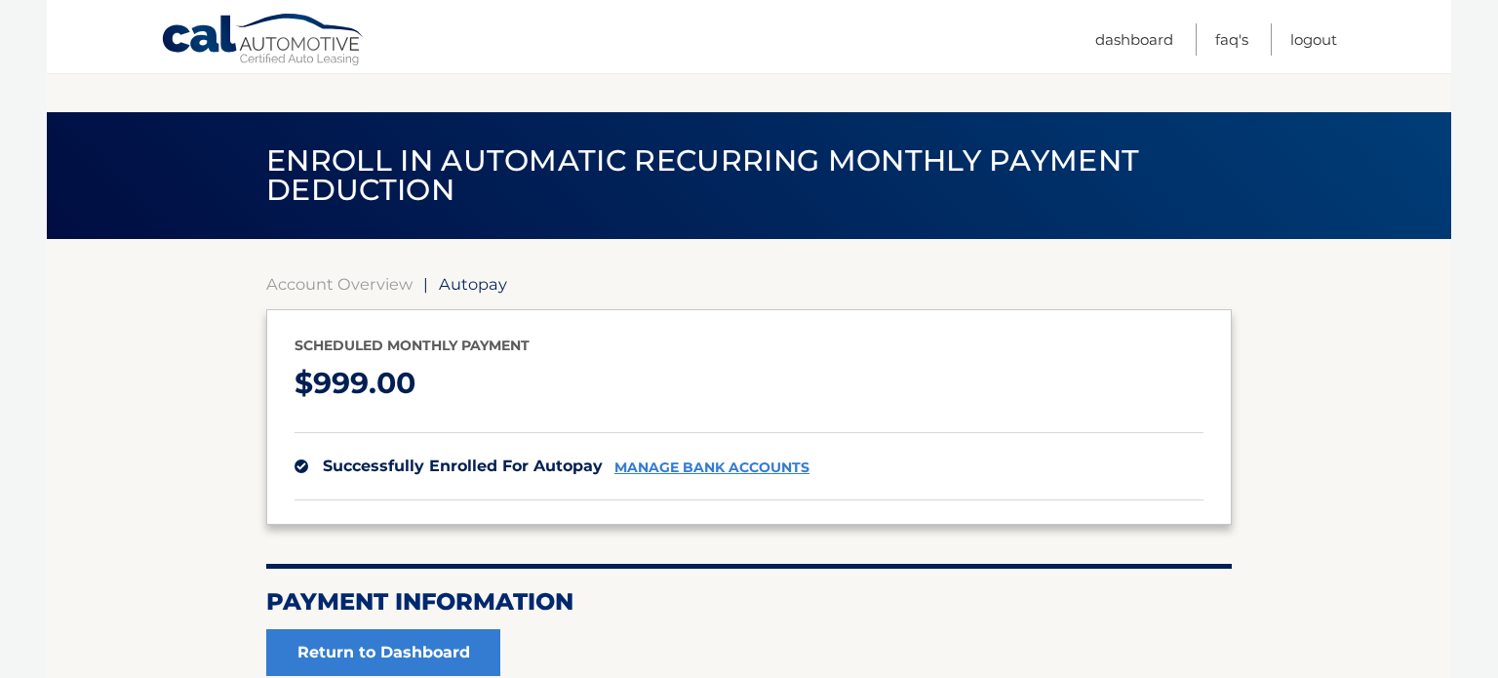
scroll to position [190, 0]
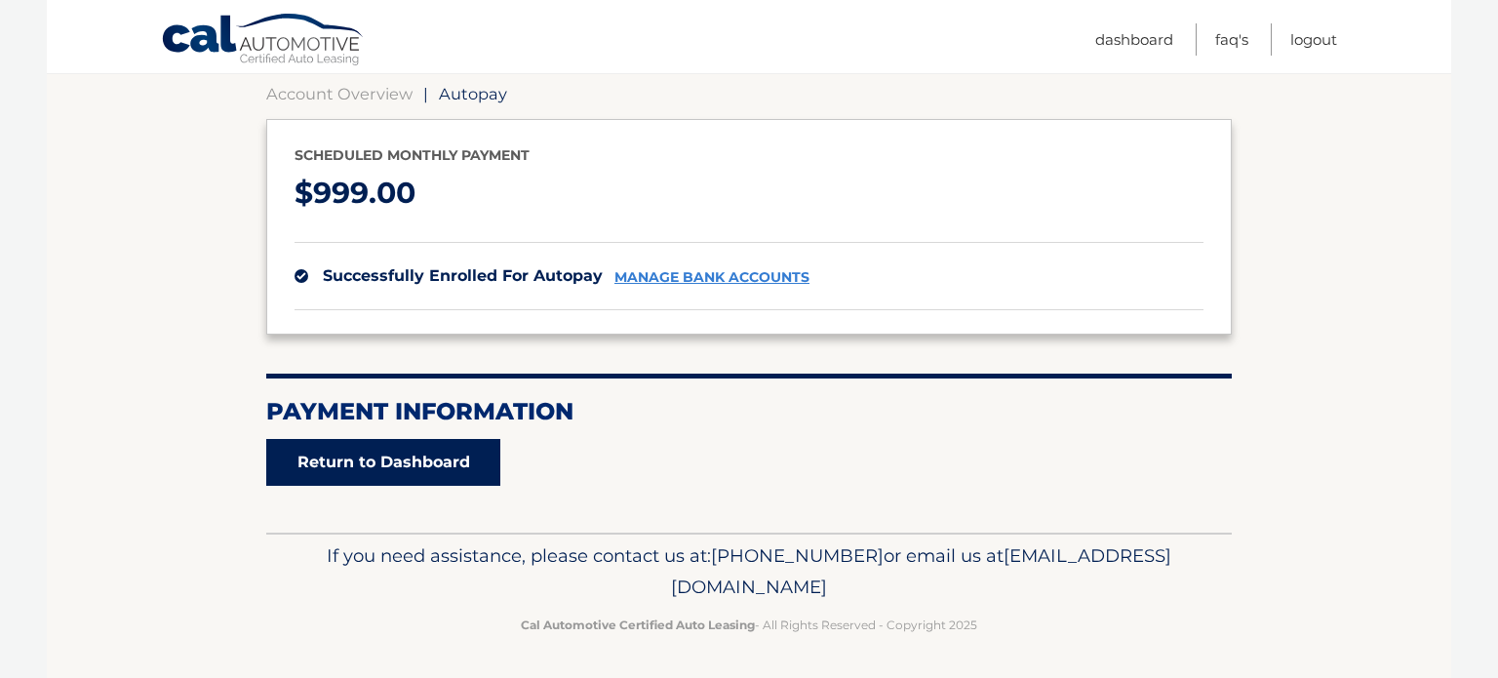
click at [396, 455] on link "Return to Dashboard" at bounding box center [383, 462] width 234 height 47
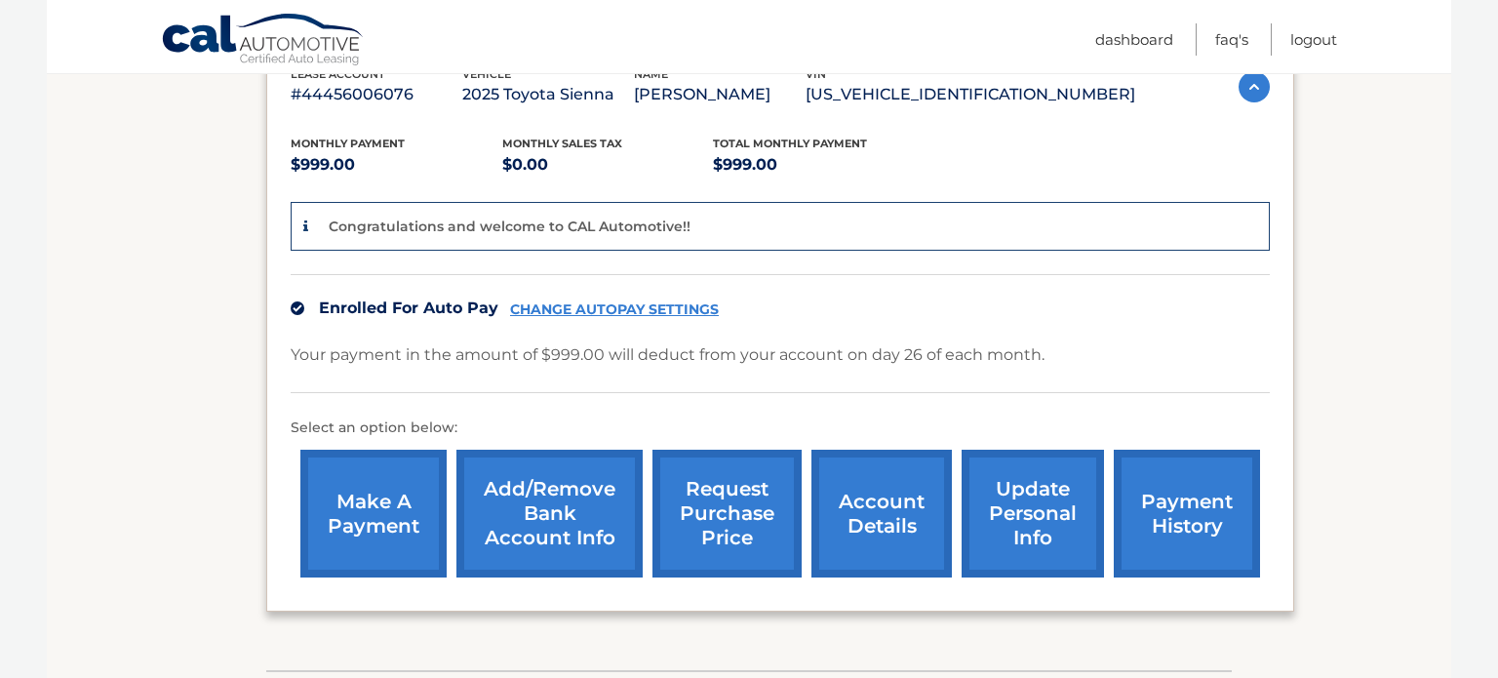
scroll to position [363, 0]
click at [895, 525] on link "account details" at bounding box center [881, 514] width 140 height 128
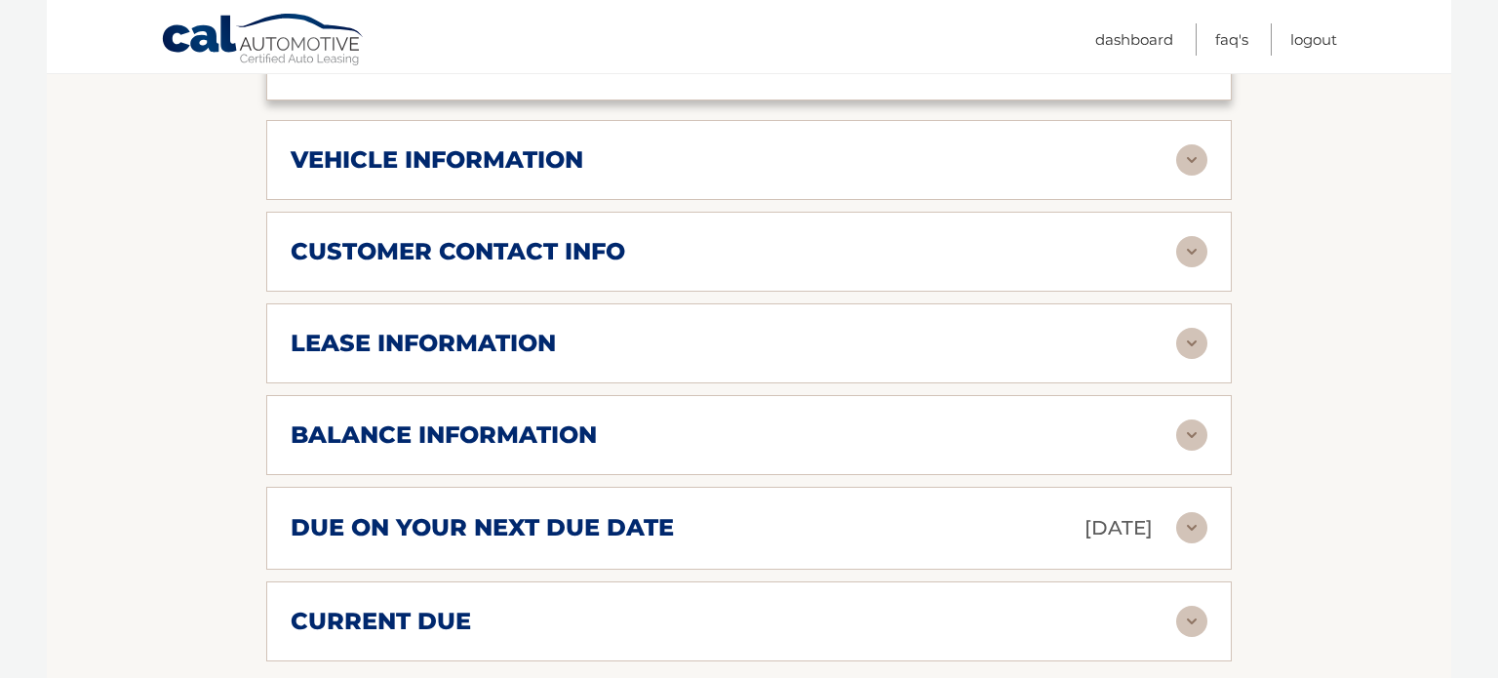
scroll to position [857, 0]
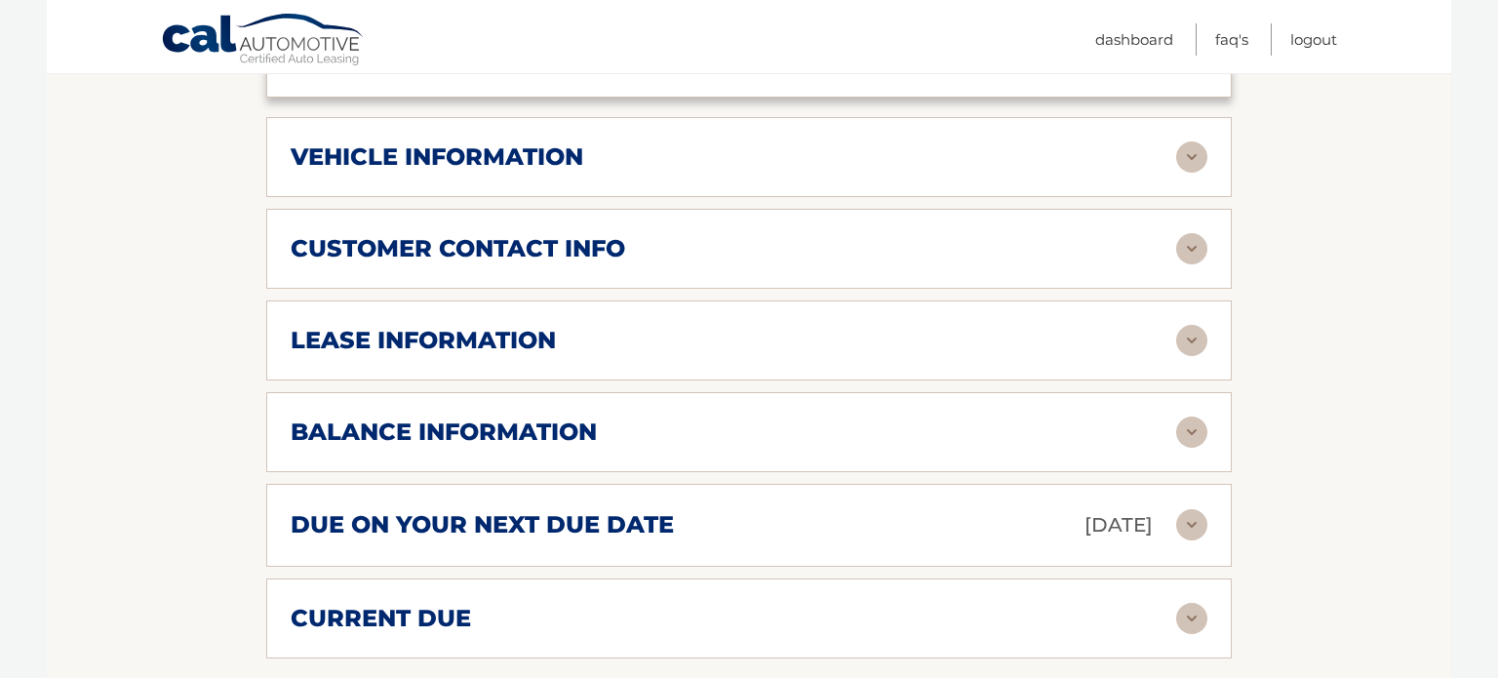
click at [1196, 509] on img at bounding box center [1191, 524] width 31 height 31
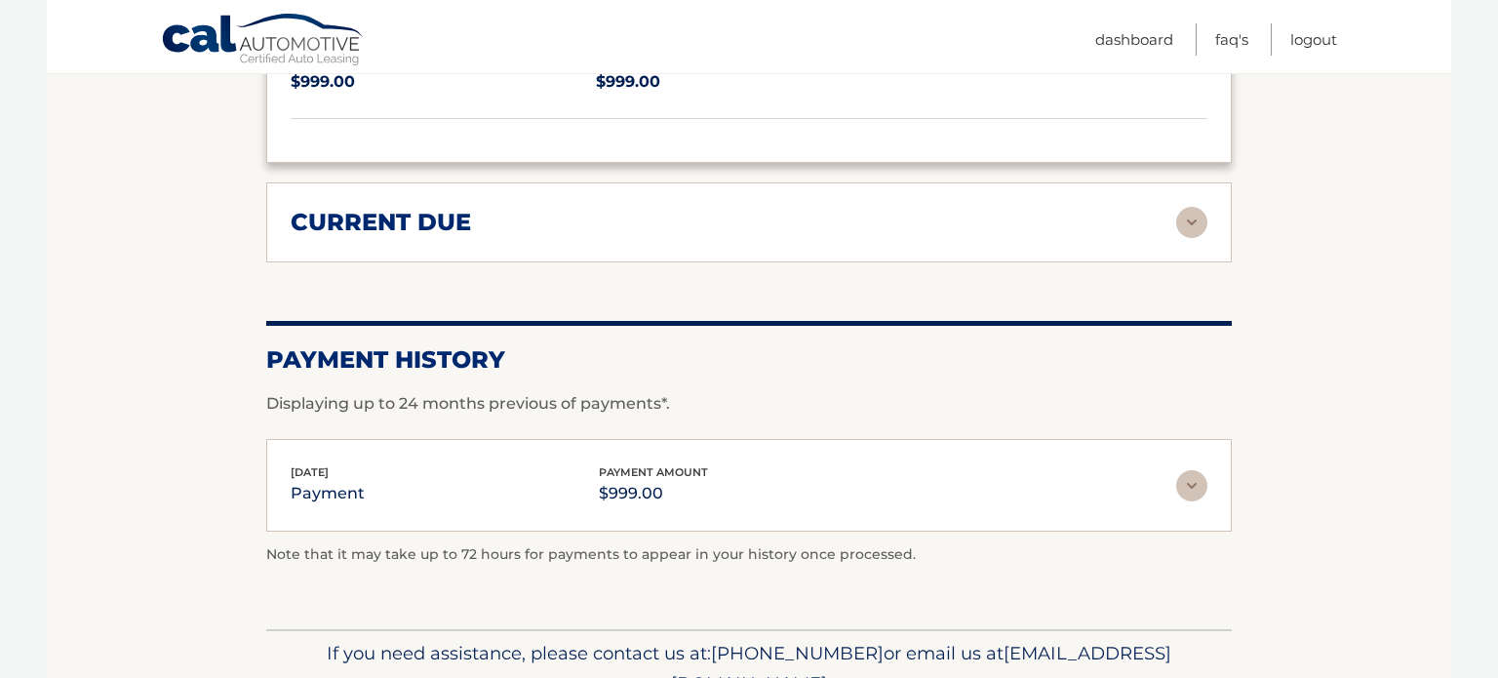
scroll to position [0, 0]
